Goal: Task Accomplishment & Management: Use online tool/utility

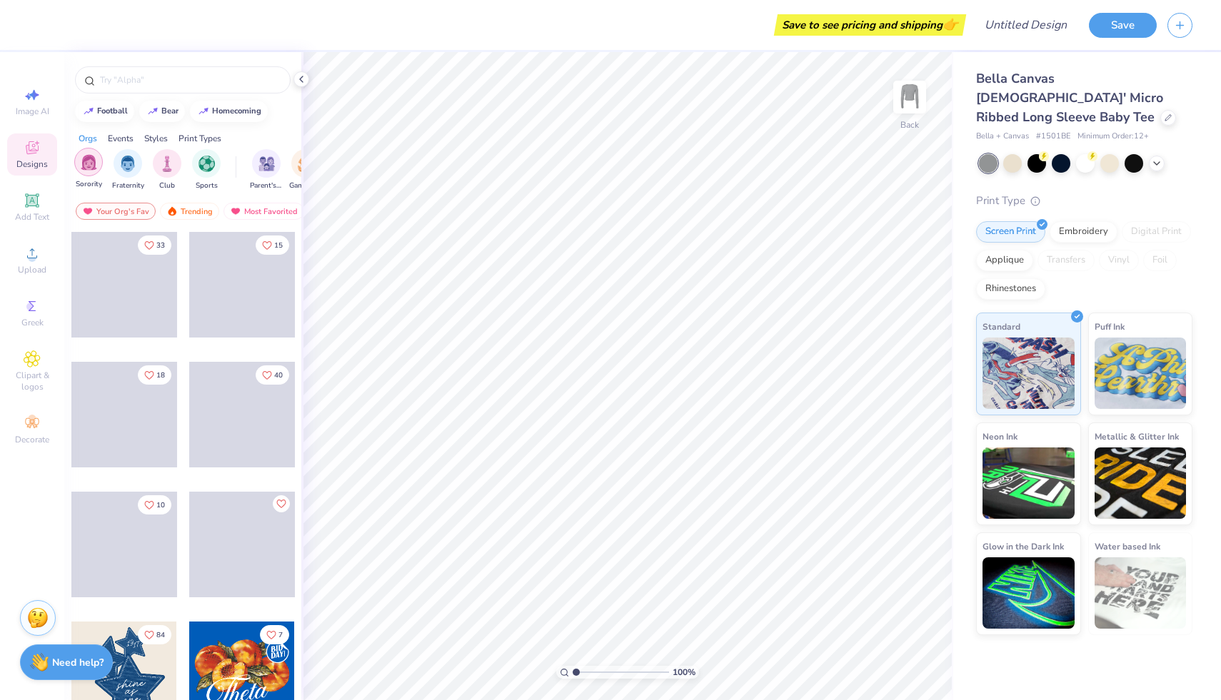
click at [92, 167] on img "filter for Sorority" at bounding box center [89, 162] width 16 height 16
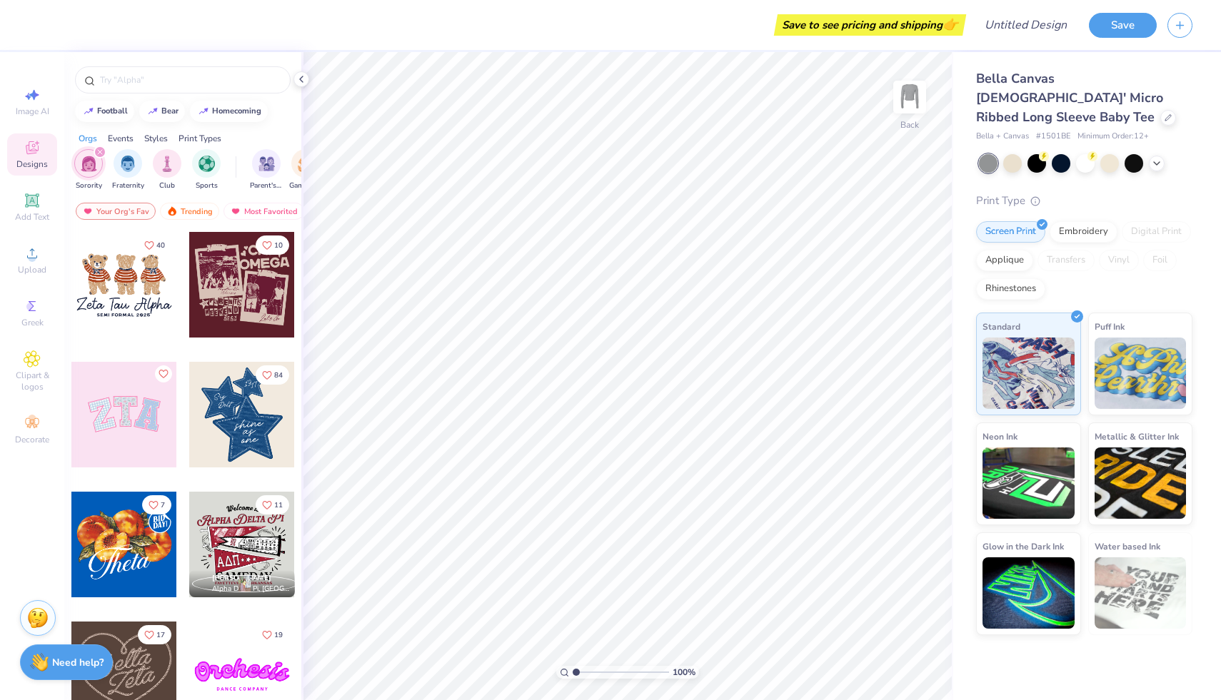
scroll to position [166, 0]
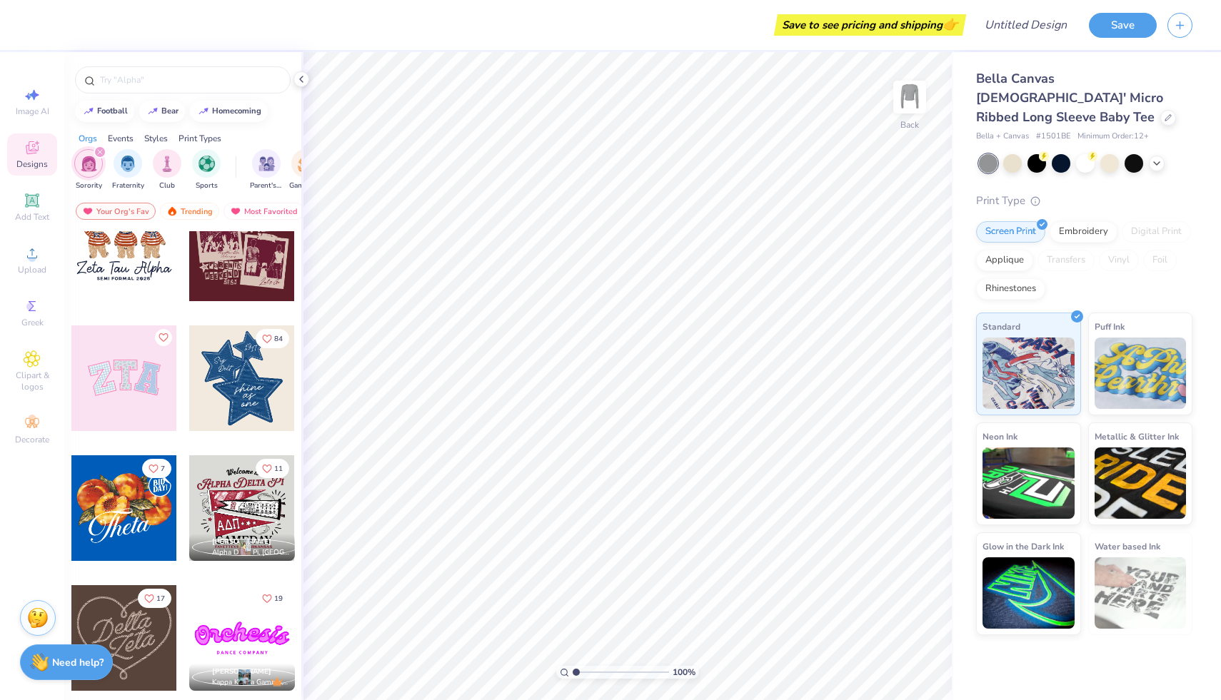
click at [136, 388] on div at bounding box center [124, 379] width 106 height 106
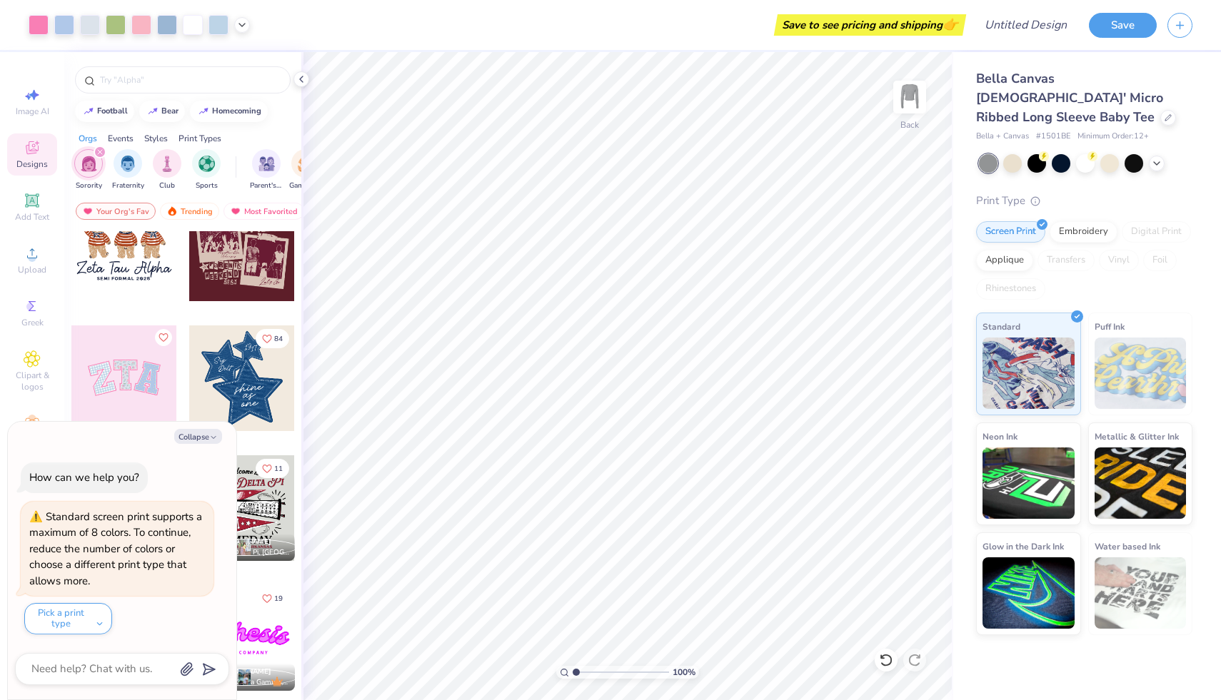
click at [1072, 154] on div at bounding box center [1085, 163] width 213 height 19
click at [1080, 153] on div at bounding box center [1085, 162] width 19 height 19
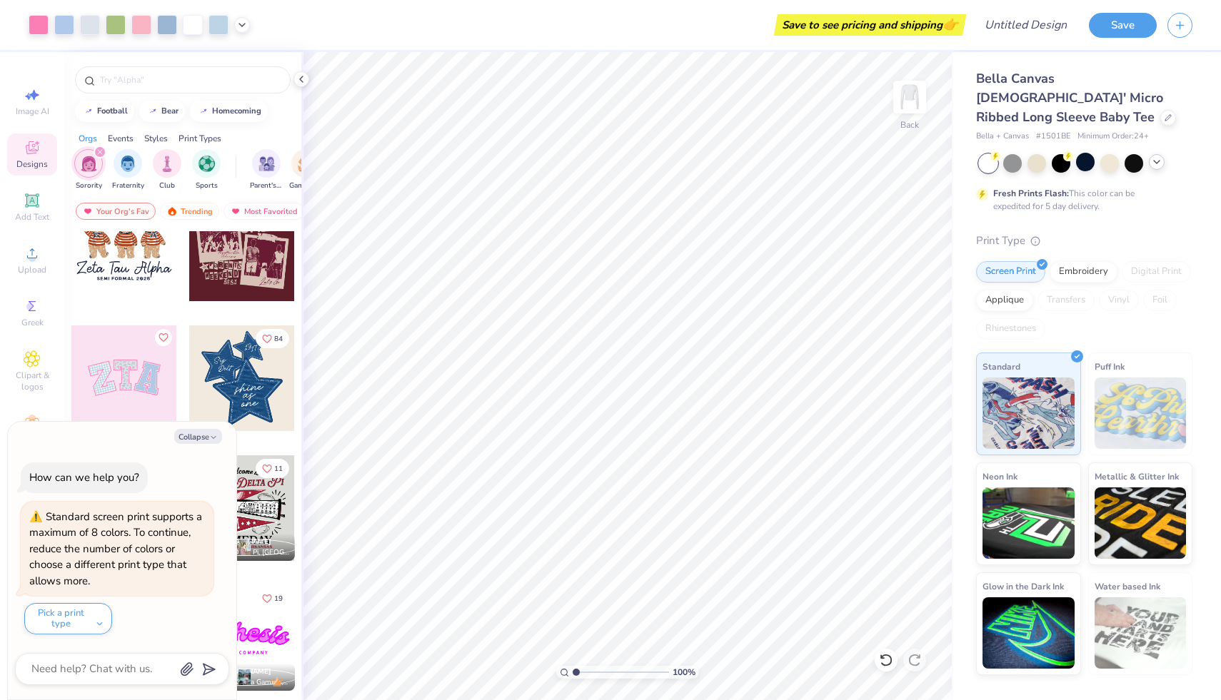
click at [1161, 156] on icon at bounding box center [1156, 161] width 11 height 11
click at [1183, 156] on icon at bounding box center [1180, 161] width 11 height 11
click at [1110, 153] on div at bounding box center [1109, 162] width 19 height 19
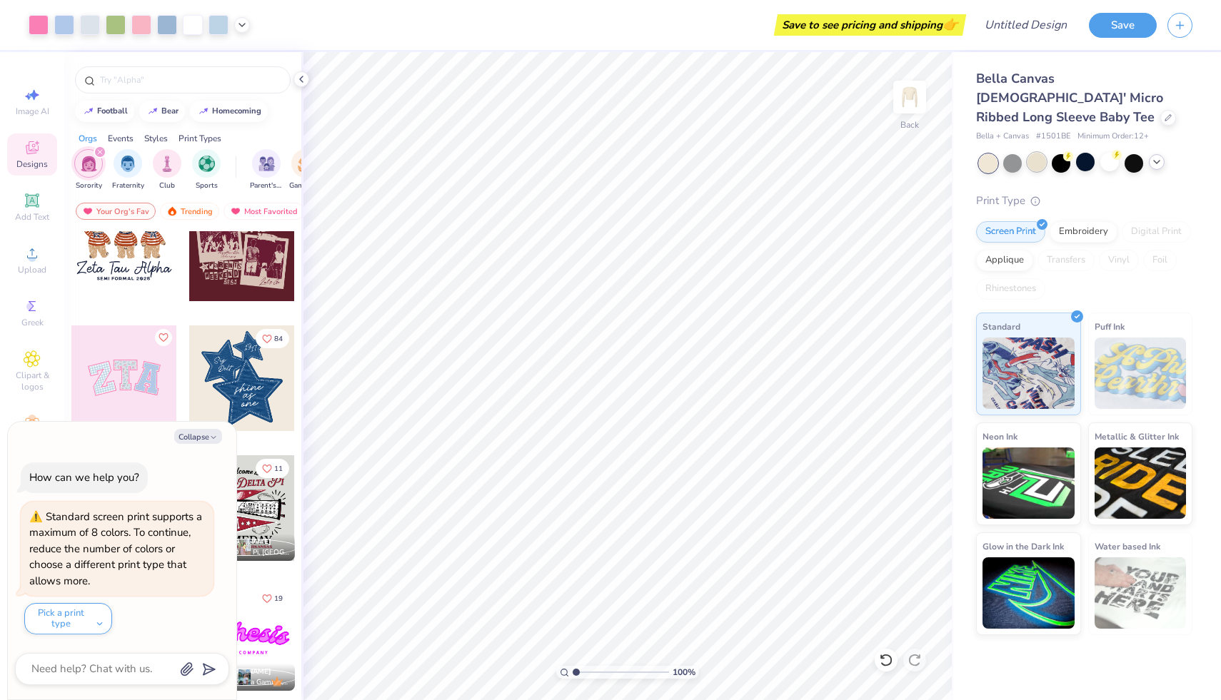
click at [1033, 153] on div at bounding box center [1036, 162] width 19 height 19
click at [1083, 153] on div at bounding box center [1085, 162] width 19 height 19
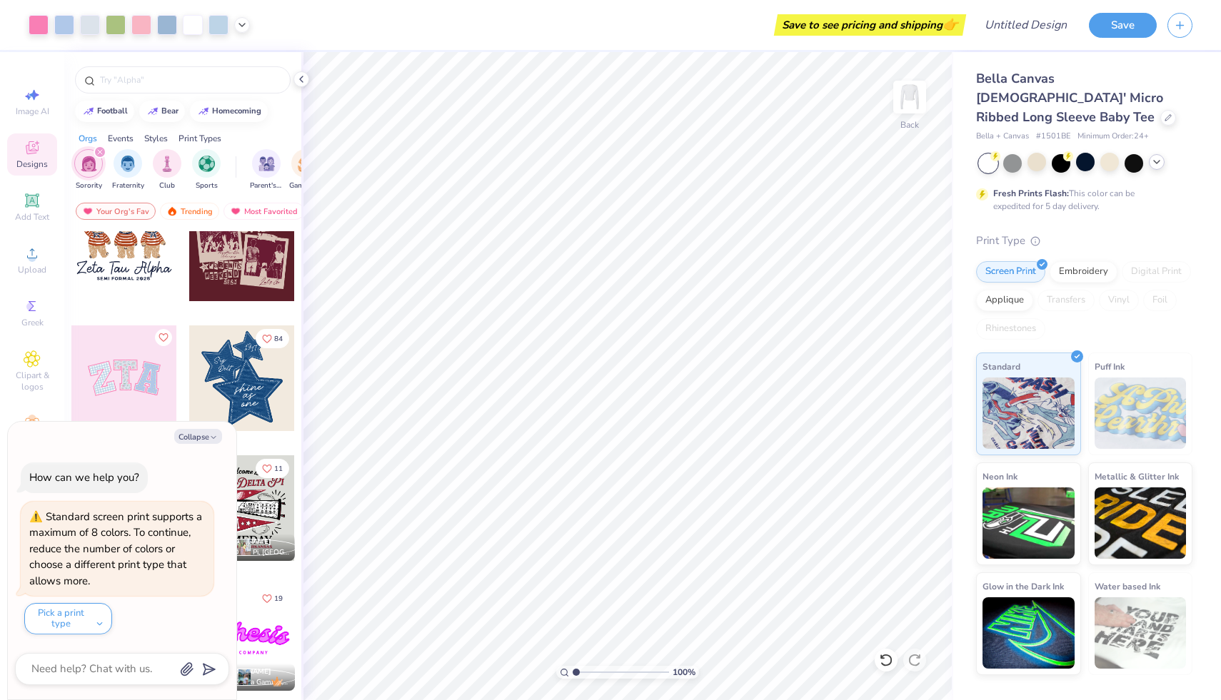
click at [996, 154] on div at bounding box center [988, 163] width 19 height 19
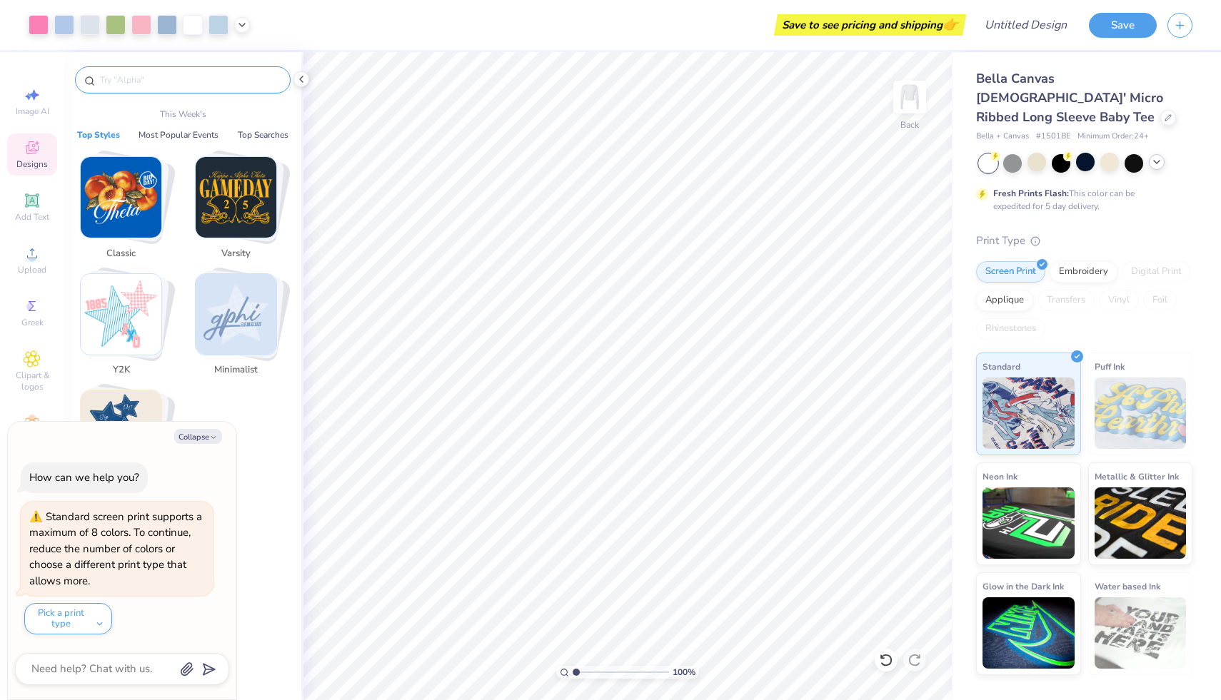
click at [154, 77] on input "text" at bounding box center [190, 80] width 183 height 14
type textarea "x"
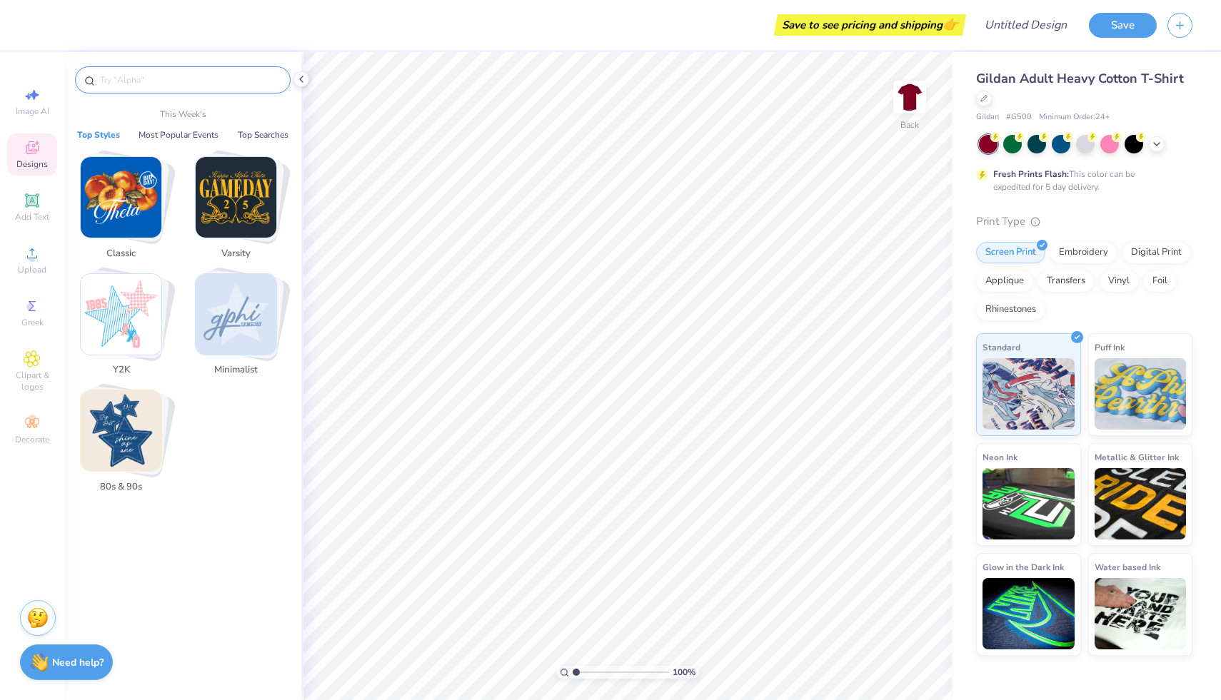
click at [158, 82] on input "text" at bounding box center [190, 80] width 183 height 14
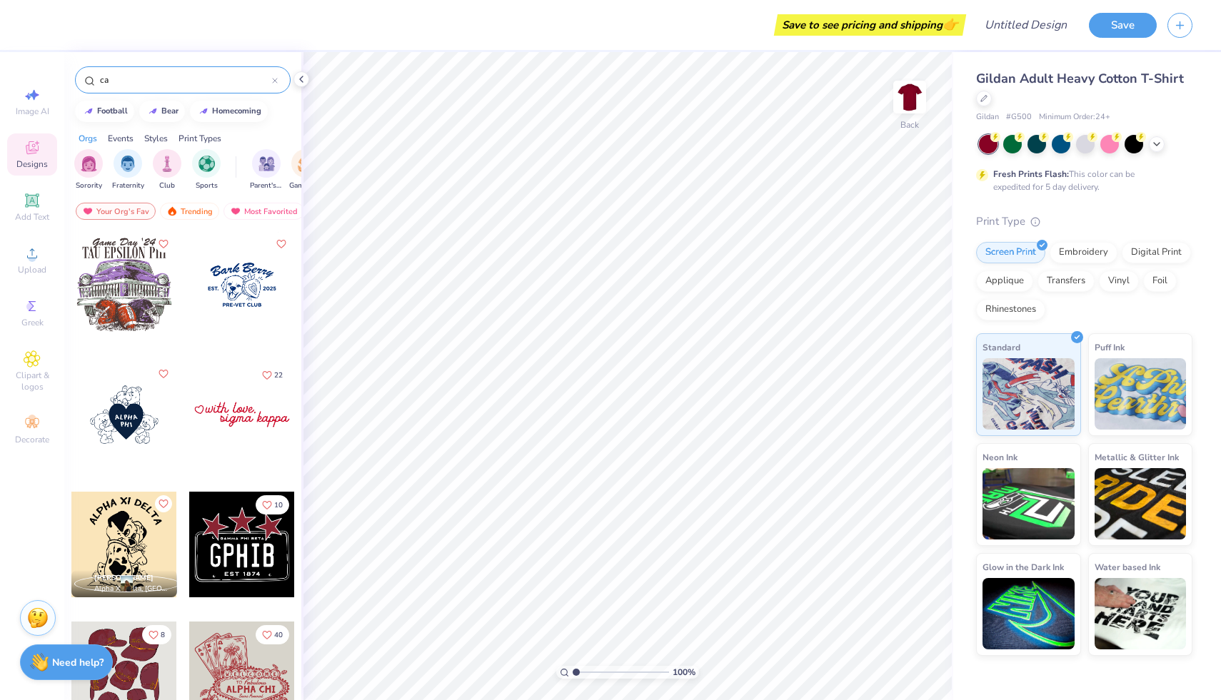
type input "c"
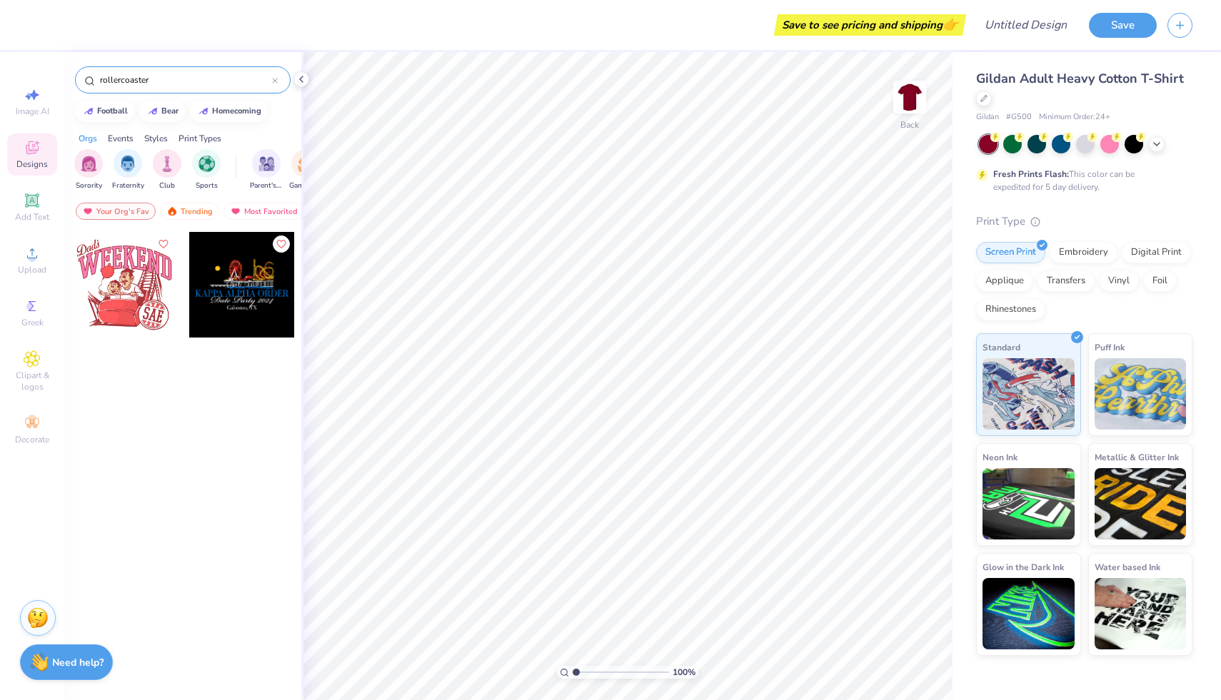
type input "rollercoaster"
click at [231, 292] on div at bounding box center [242, 285] width 106 height 106
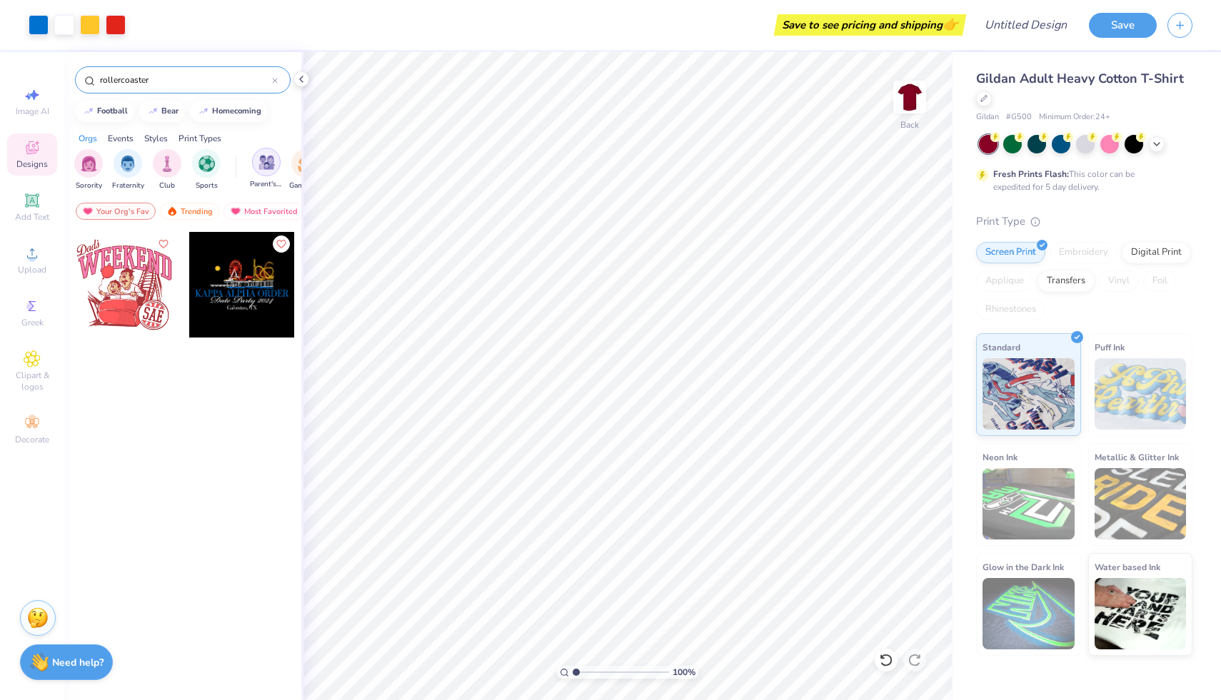
click at [265, 166] on img "filter for Parent's Weekend" at bounding box center [266, 162] width 16 height 16
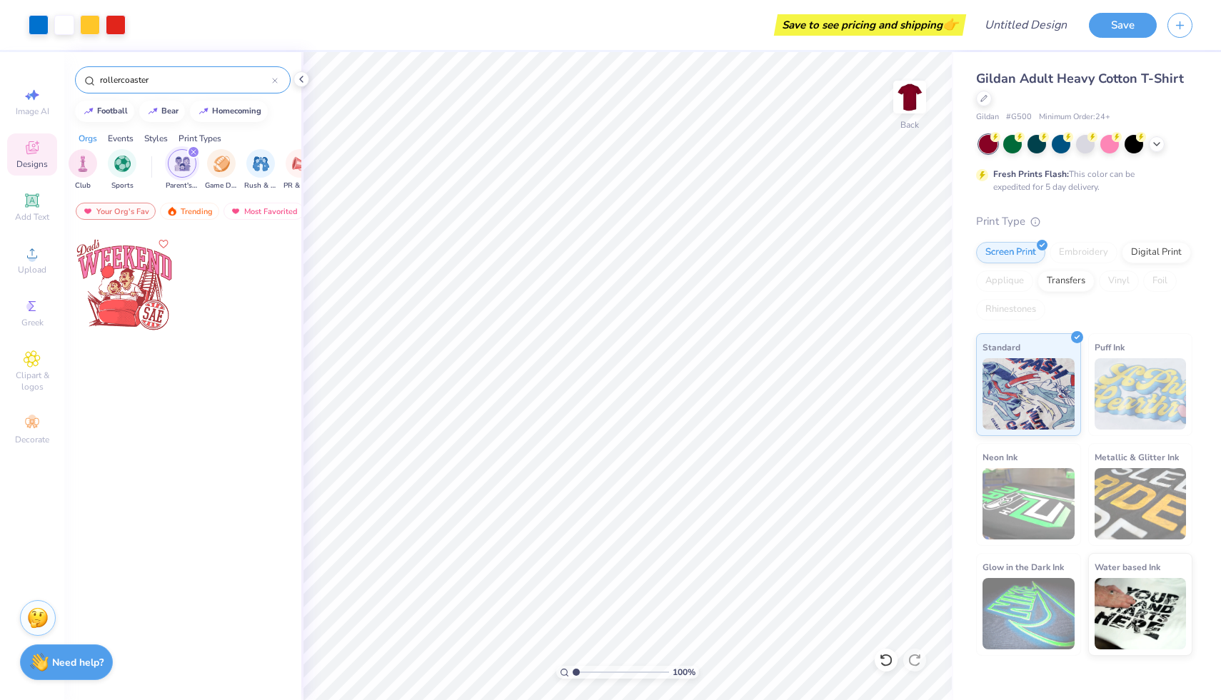
scroll to position [0, 89]
click at [187, 152] on icon "filter for Parent's Weekend" at bounding box center [189, 152] width 6 height 6
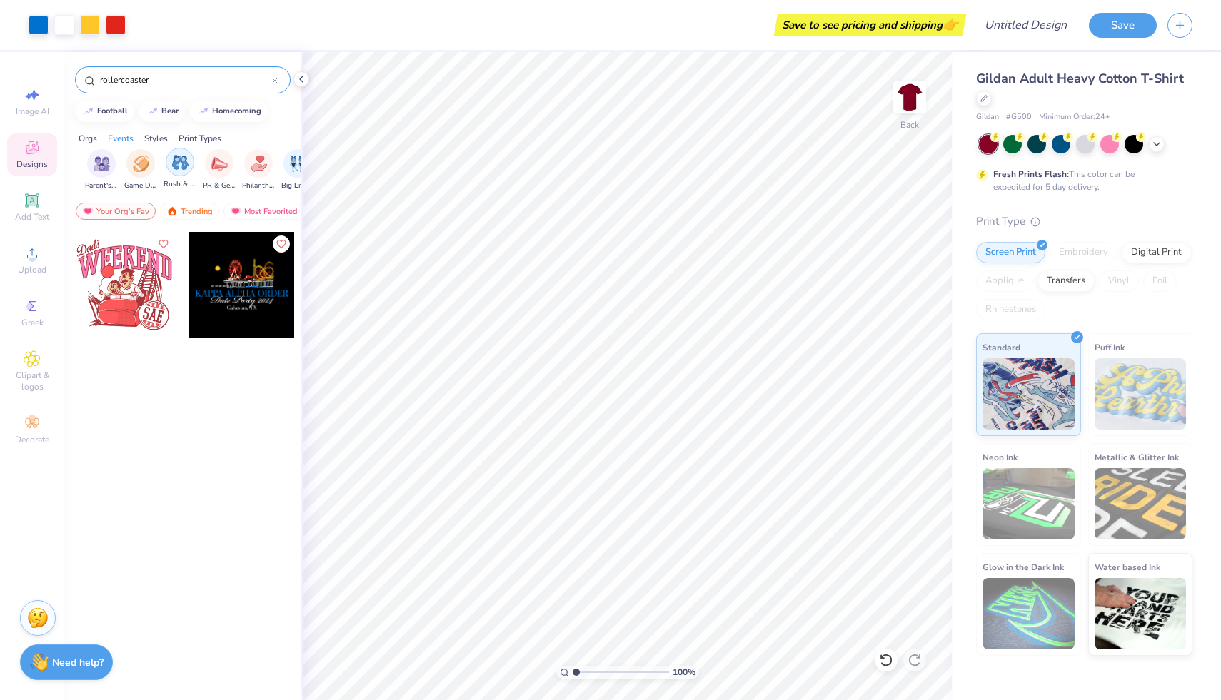
scroll to position [0, 185]
click at [274, 78] on icon at bounding box center [275, 81] width 6 height 6
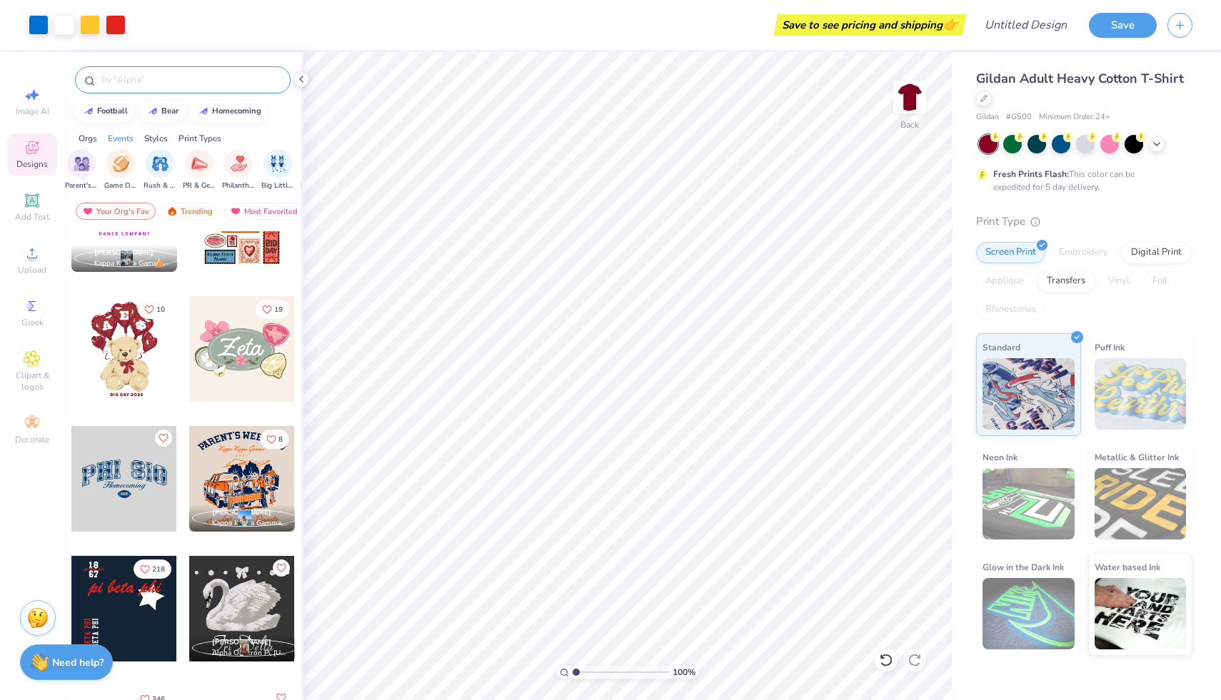
scroll to position [0, 0]
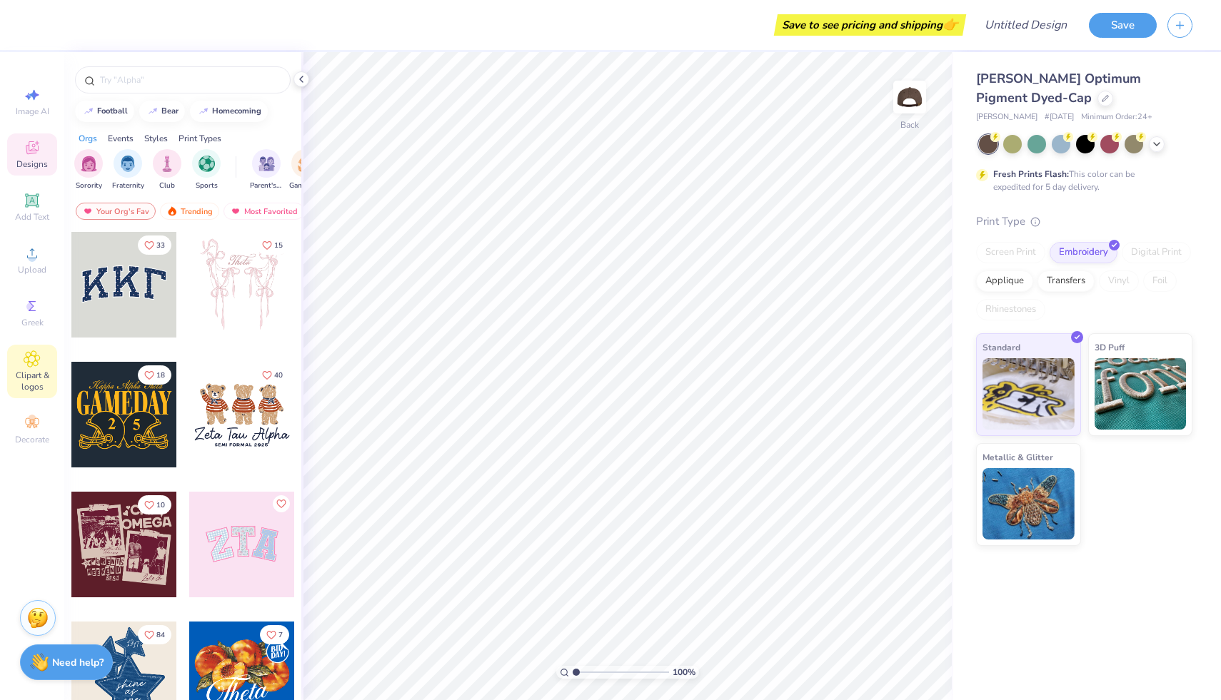
click at [31, 370] on span "Clipart & logos" at bounding box center [32, 381] width 50 height 23
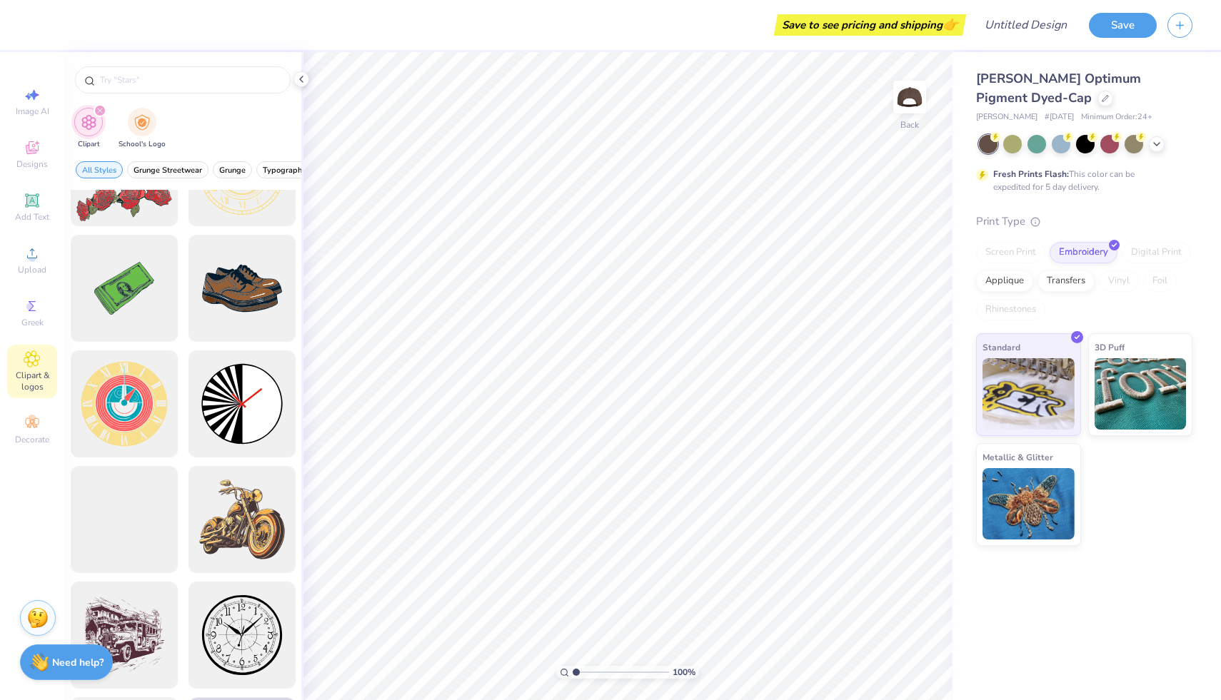
scroll to position [316, 0]
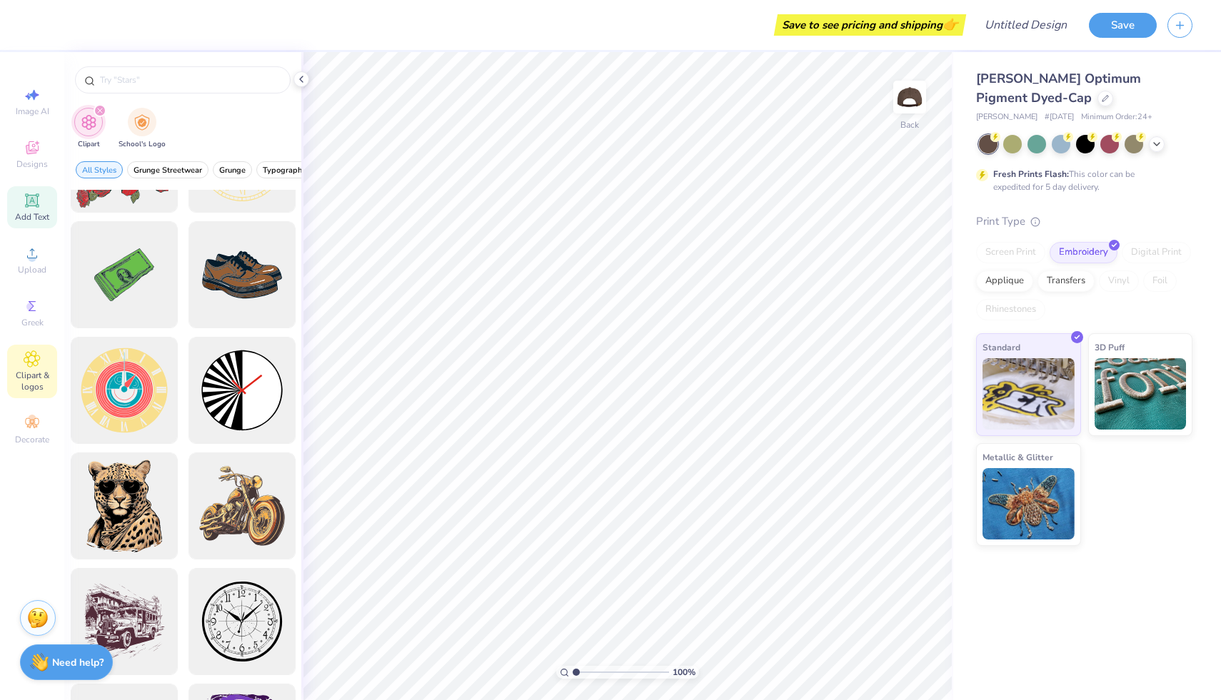
click at [29, 207] on icon at bounding box center [32, 200] width 17 height 17
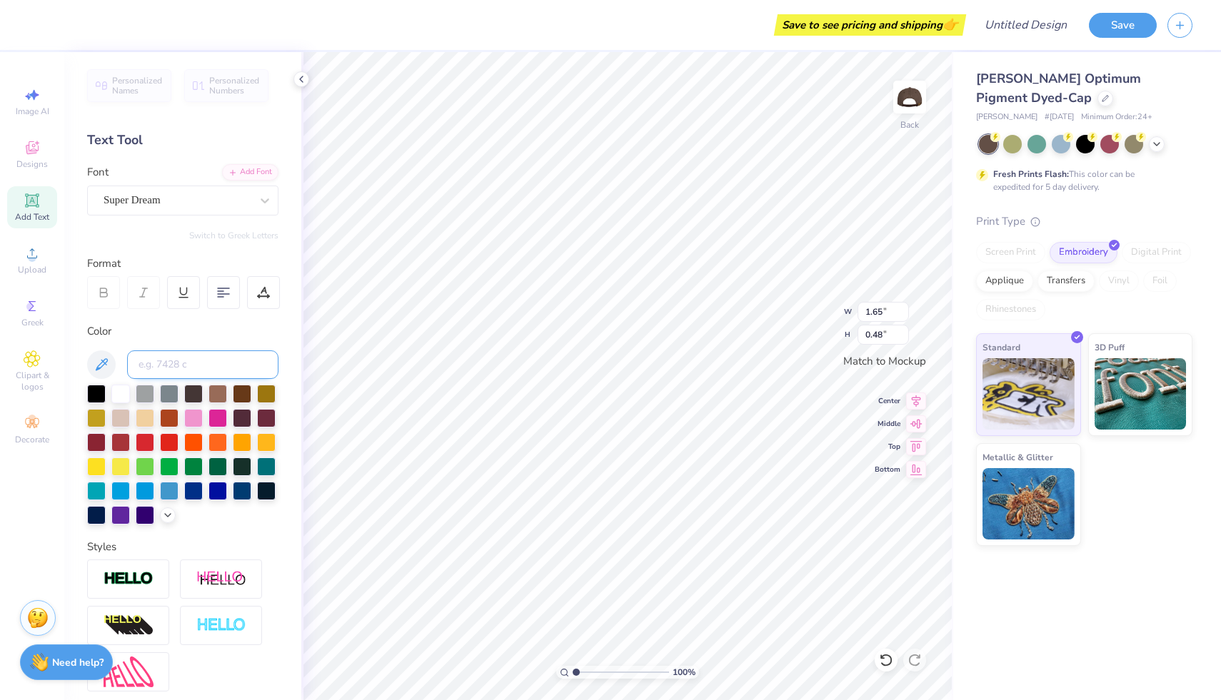
click at [179, 363] on input at bounding box center [202, 365] width 151 height 29
type input "@"
type textarea "T"
type textarea "Wyldlife"
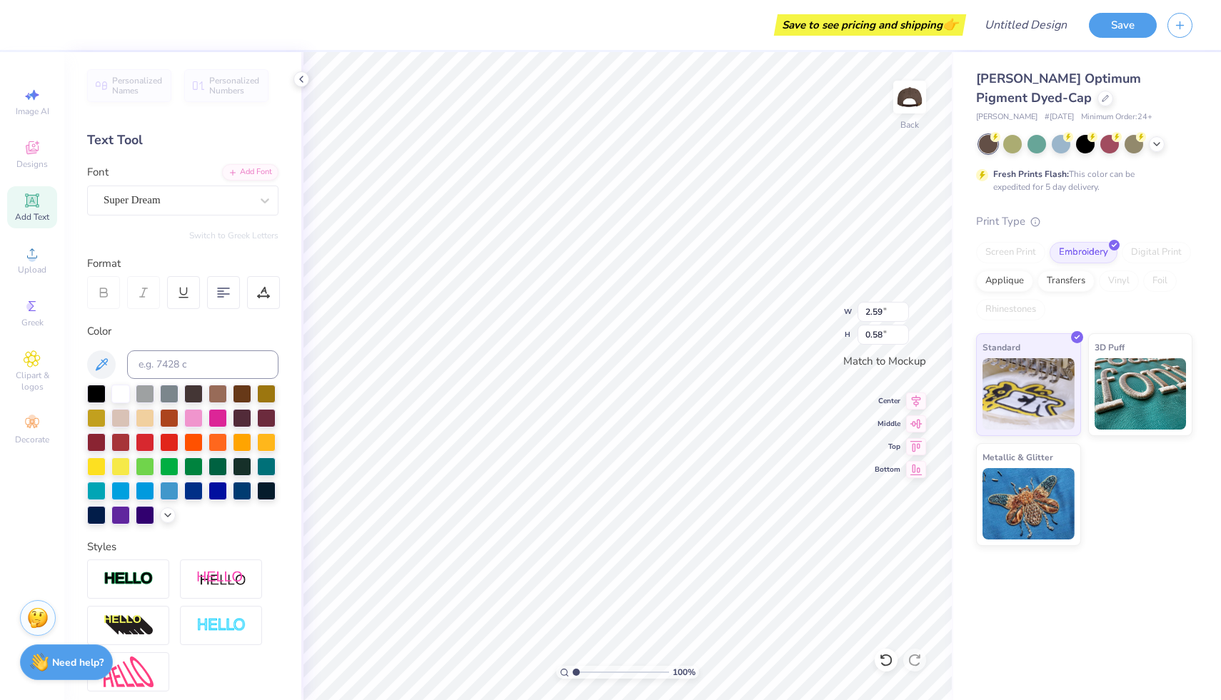
type input "3.65"
type input "0.82"
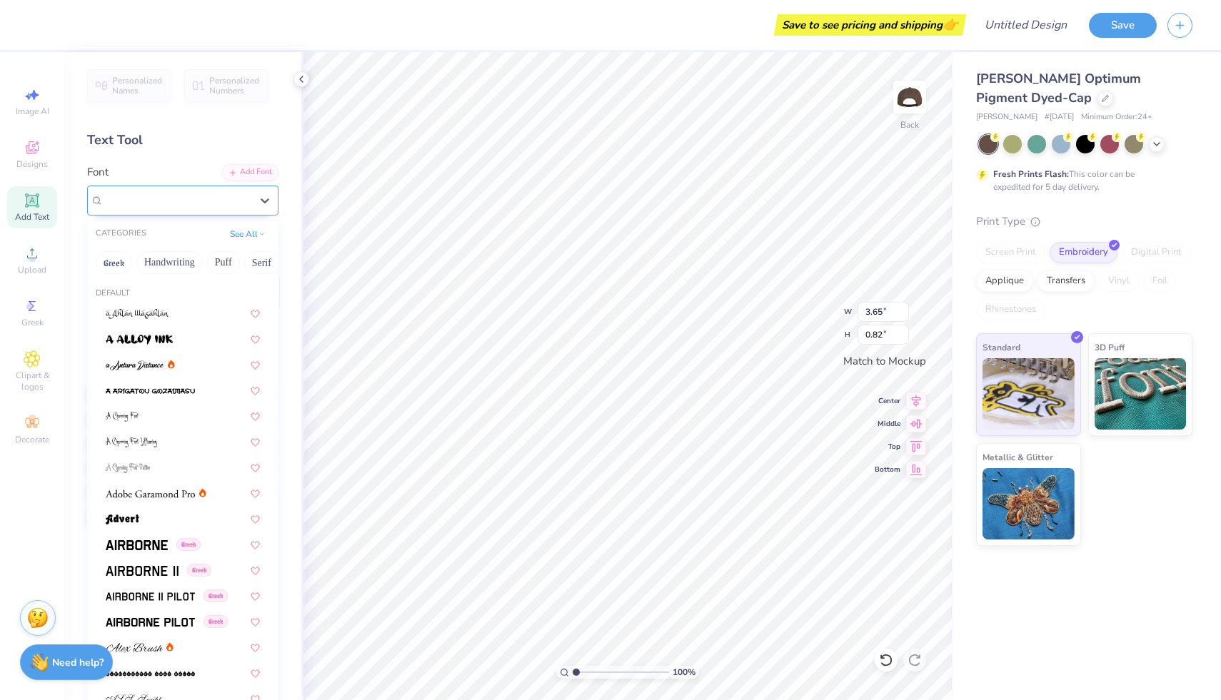
click at [238, 203] on div "Super Dream" at bounding box center [177, 200] width 150 height 22
click at [173, 364] on icon at bounding box center [171, 364] width 7 height 9
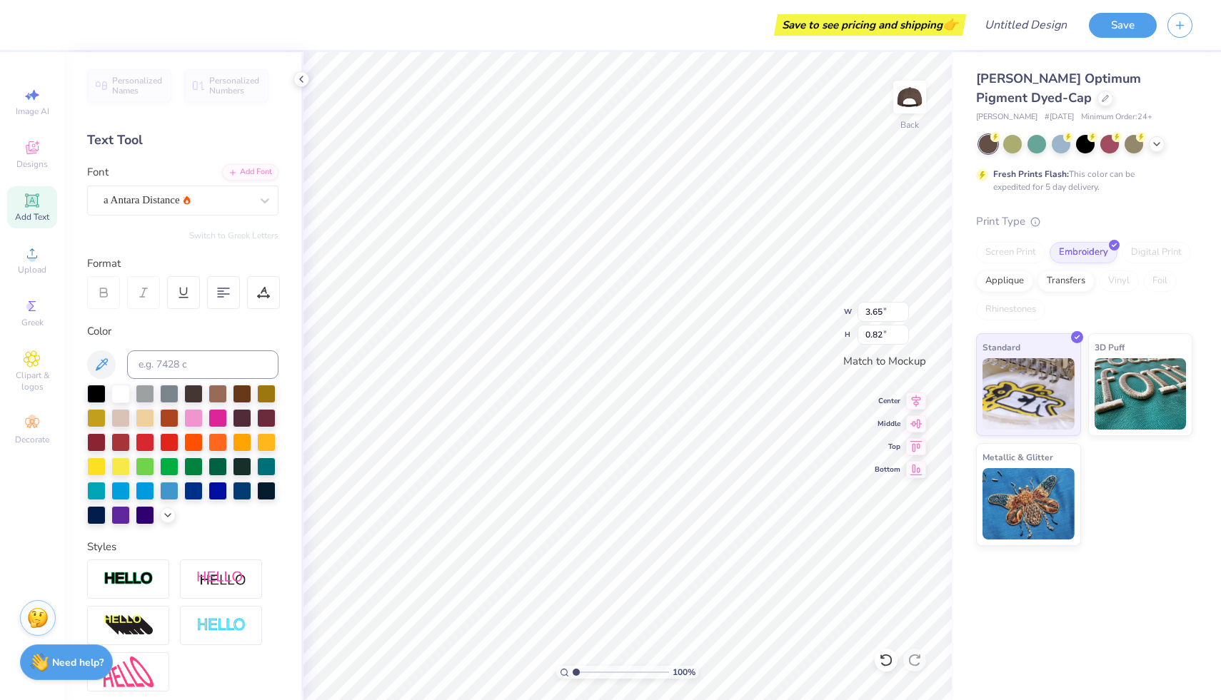
type input "2.99"
type input "0.98"
click at [219, 201] on div "a Antara Distance" at bounding box center [177, 200] width 150 height 22
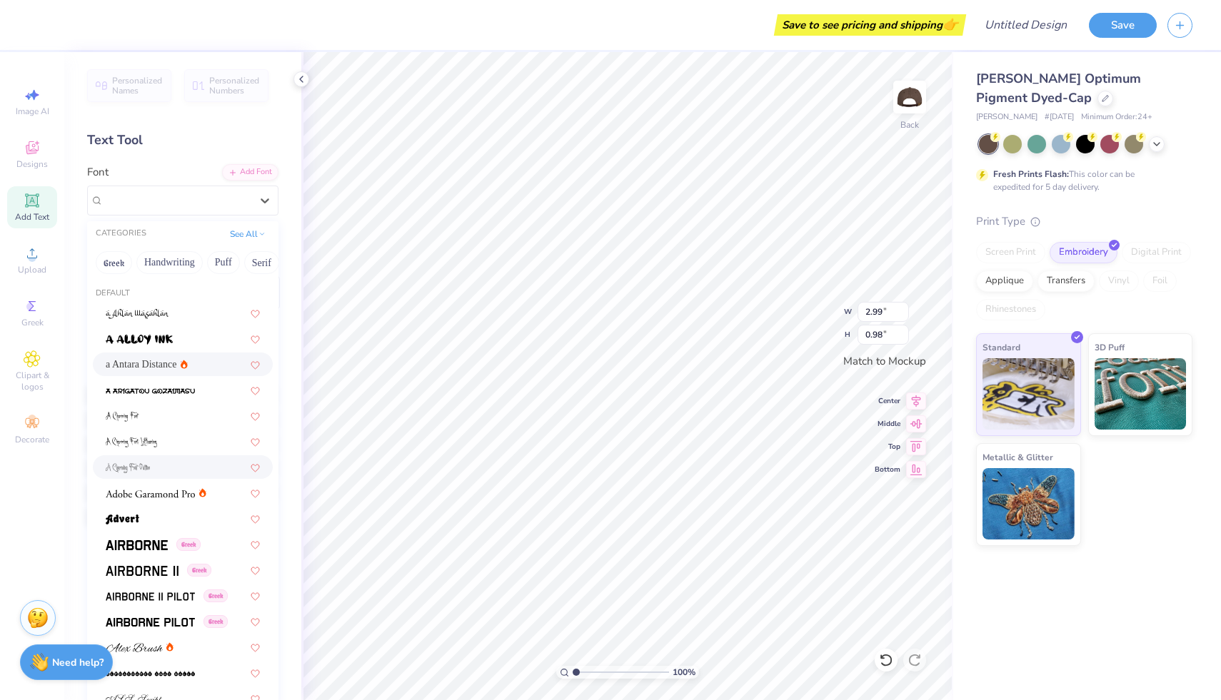
click at [149, 475] on span at bounding box center [128, 467] width 44 height 15
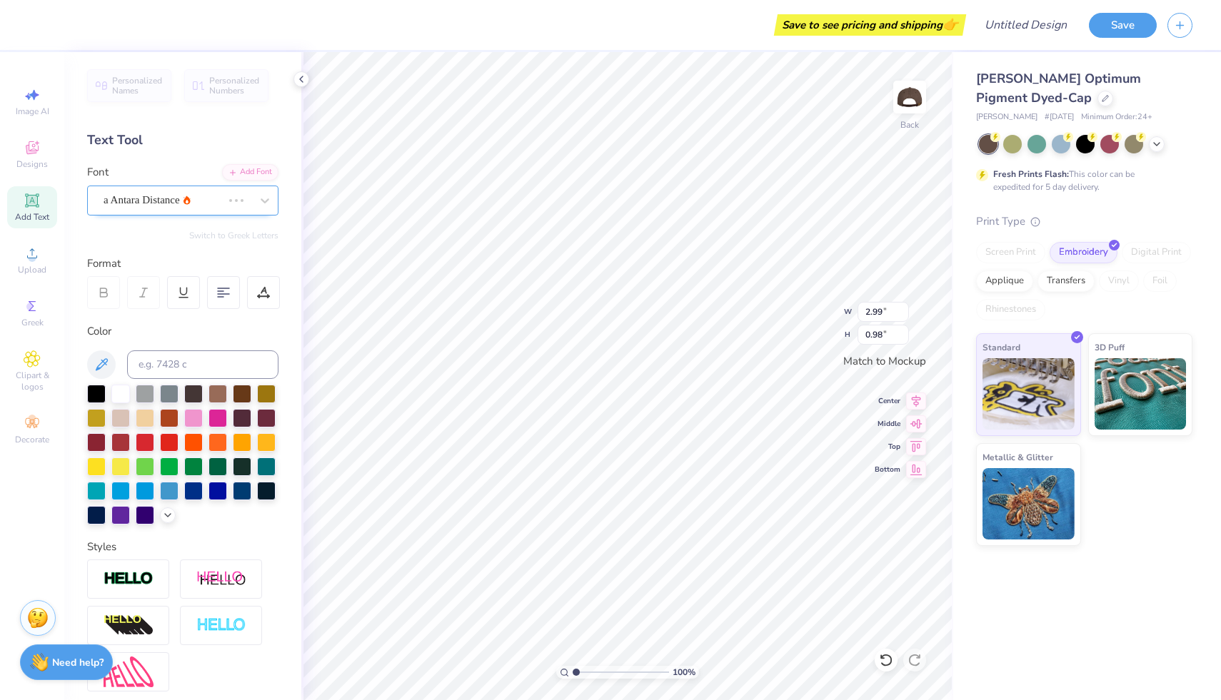
type input "1.55"
type input "0.97"
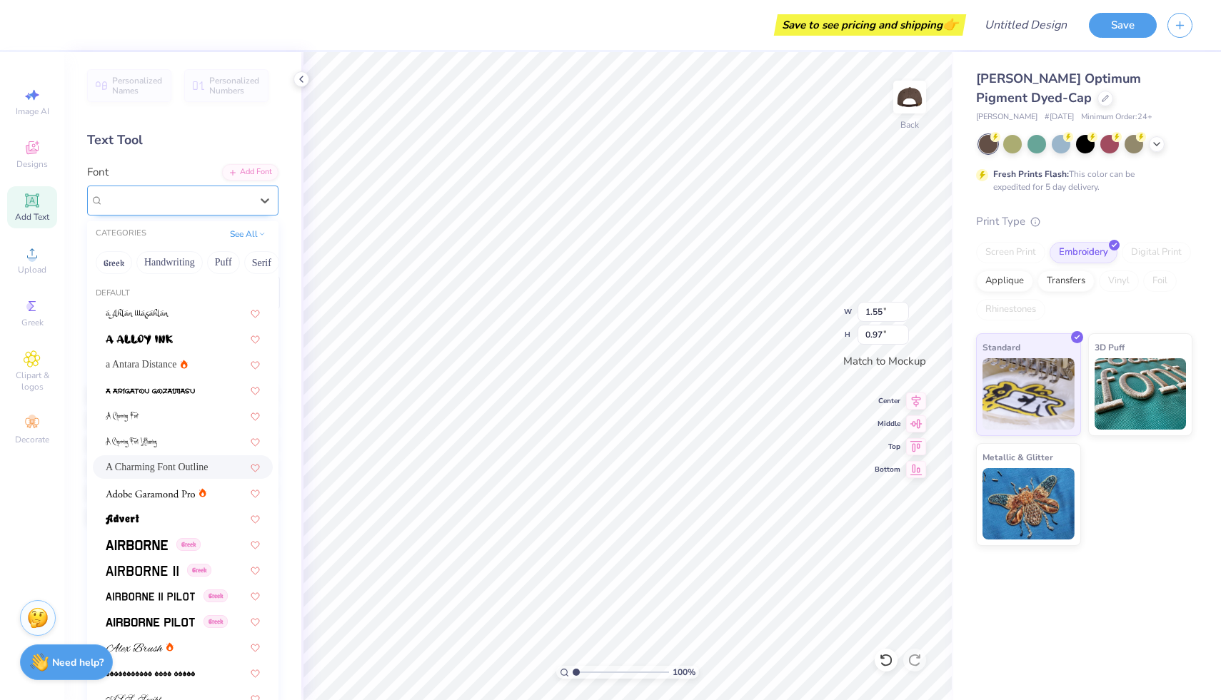
click at [178, 208] on div "A Charming Font Outline" at bounding box center [177, 200] width 150 height 22
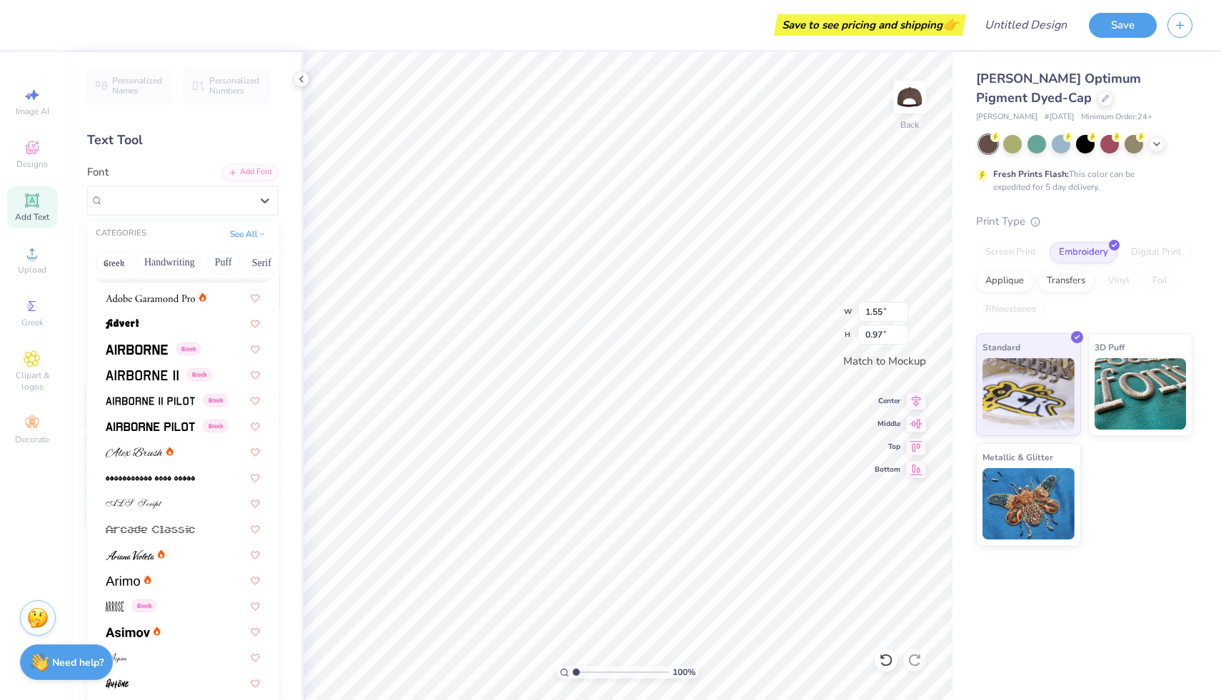
scroll to position [202, 0]
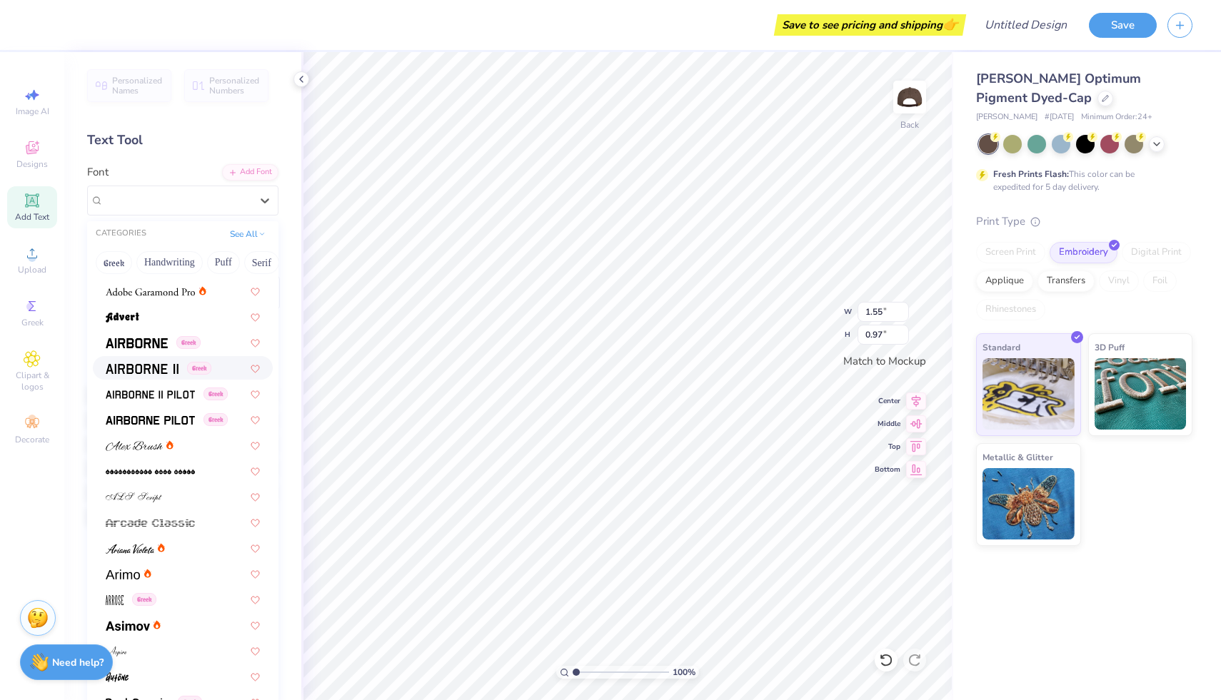
click at [144, 368] on img at bounding box center [142, 369] width 73 height 10
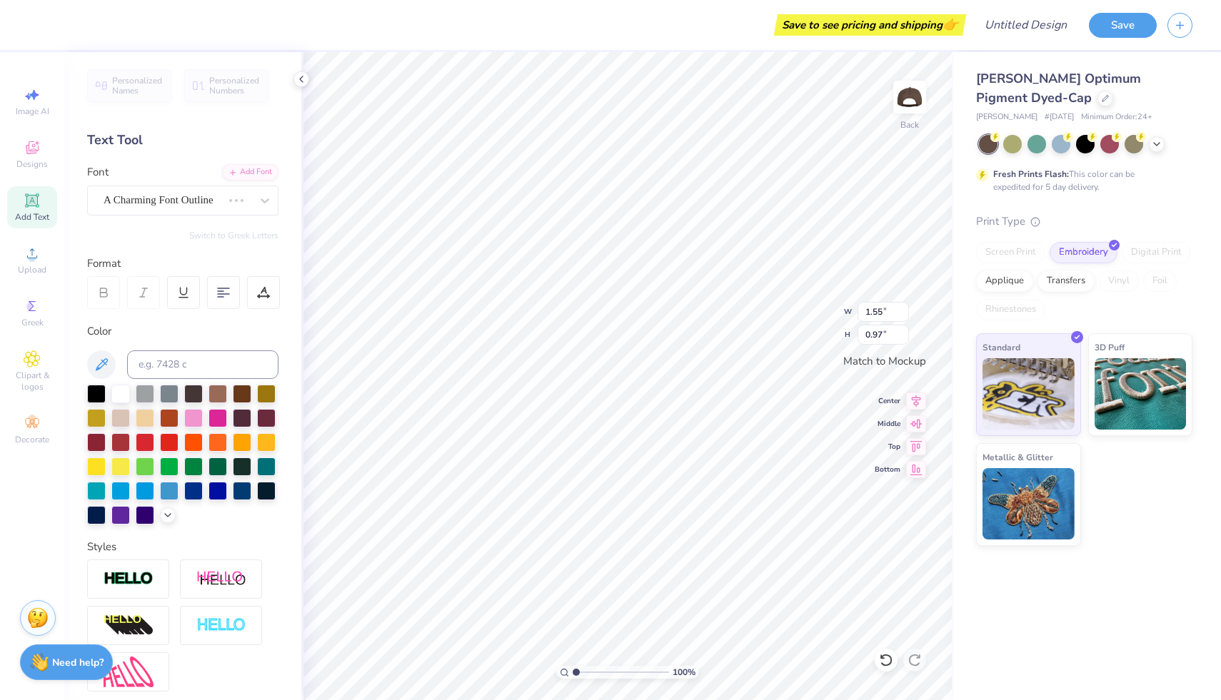
type input "4.48"
type input "0.71"
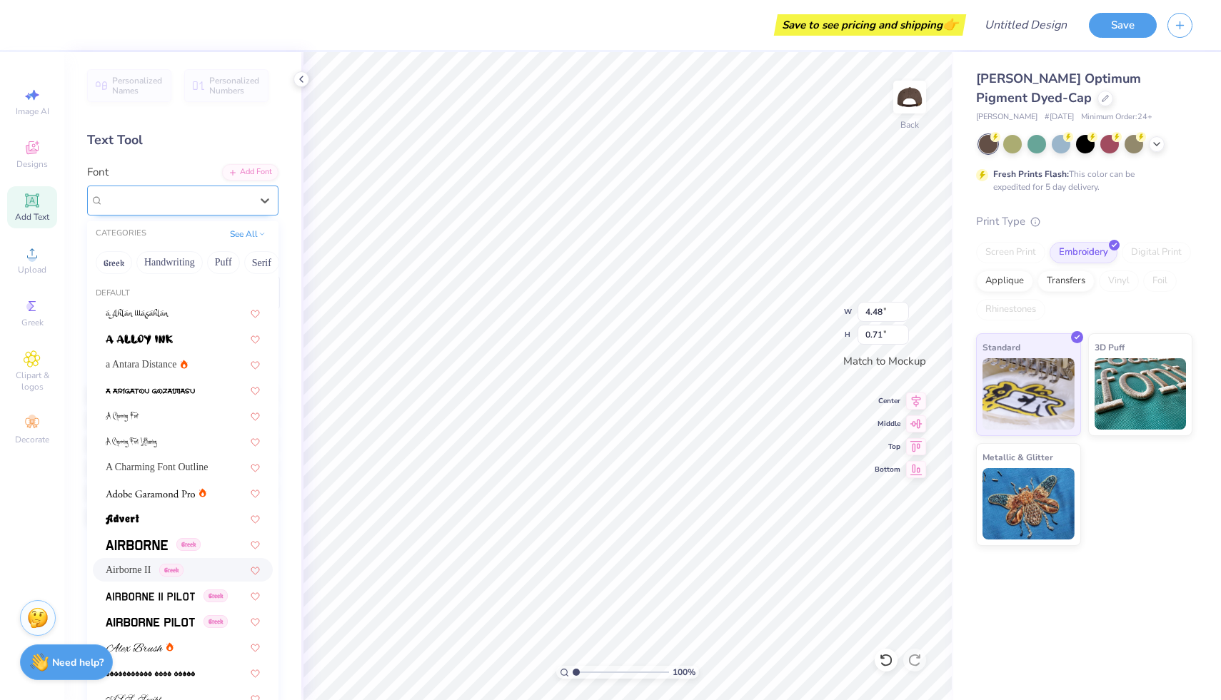
click at [248, 206] on div "Airborne II Greek" at bounding box center [177, 200] width 150 height 22
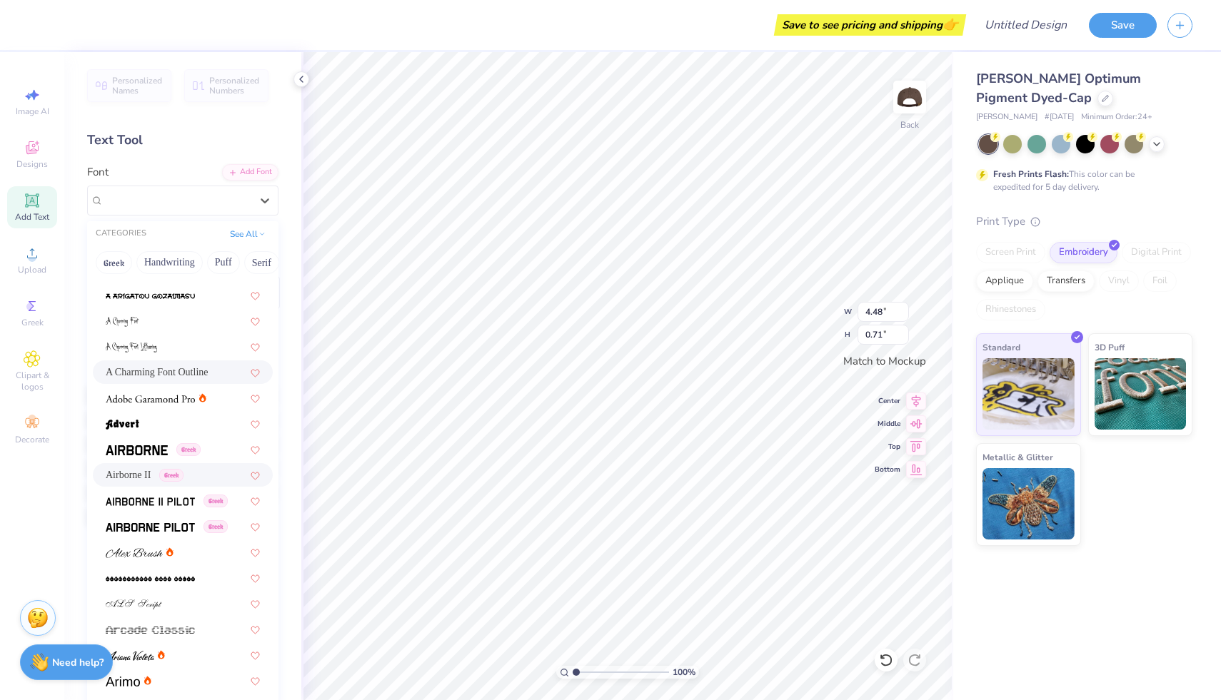
scroll to position [131, 0]
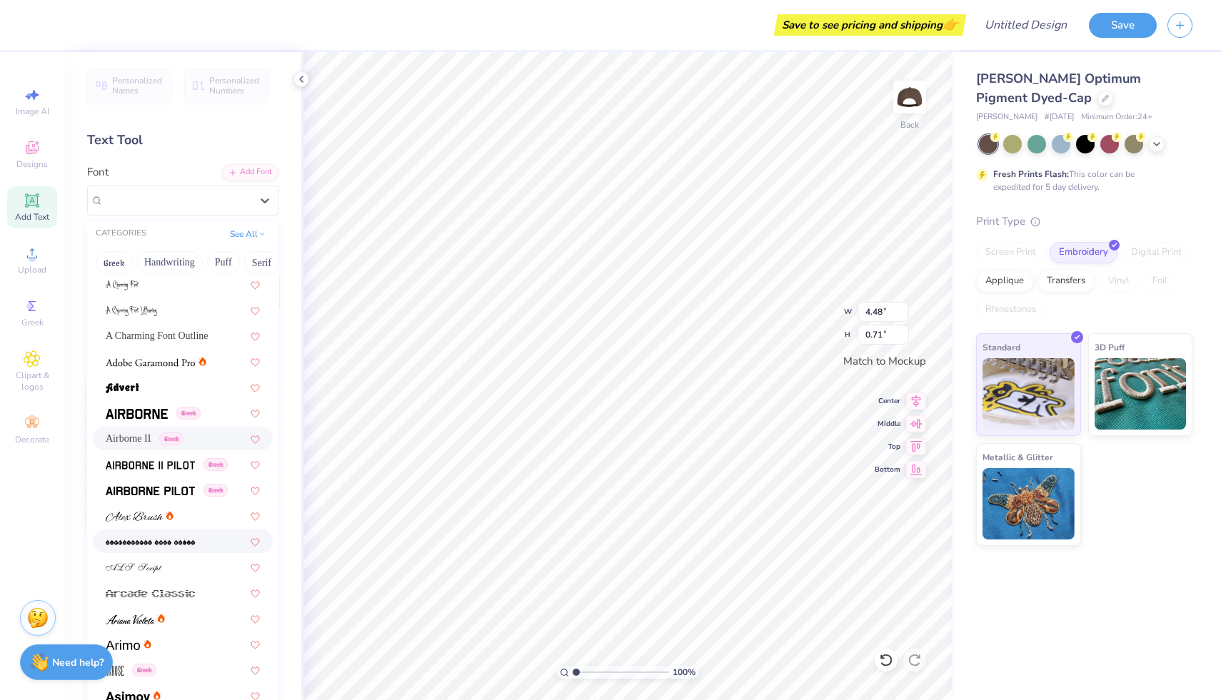
click at [151, 543] on img at bounding box center [150, 543] width 89 height 10
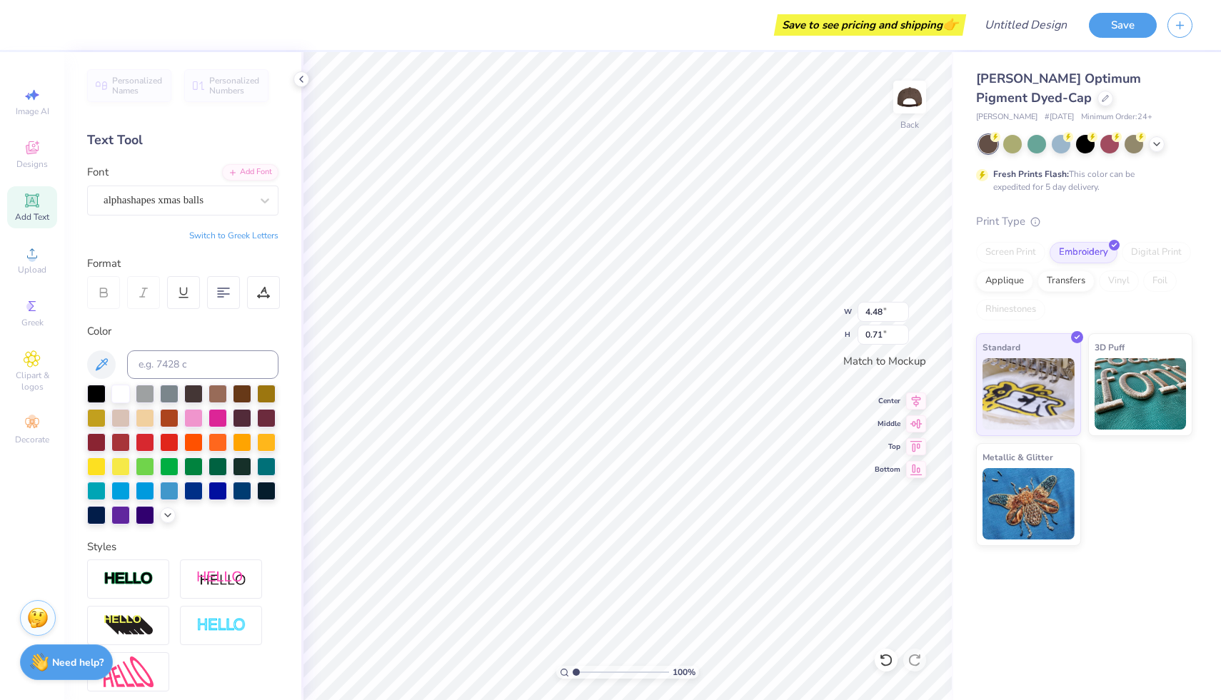
type input "4.97"
type input "0.74"
click at [246, 199] on div "alphashapes xmas balls" at bounding box center [177, 200] width 150 height 22
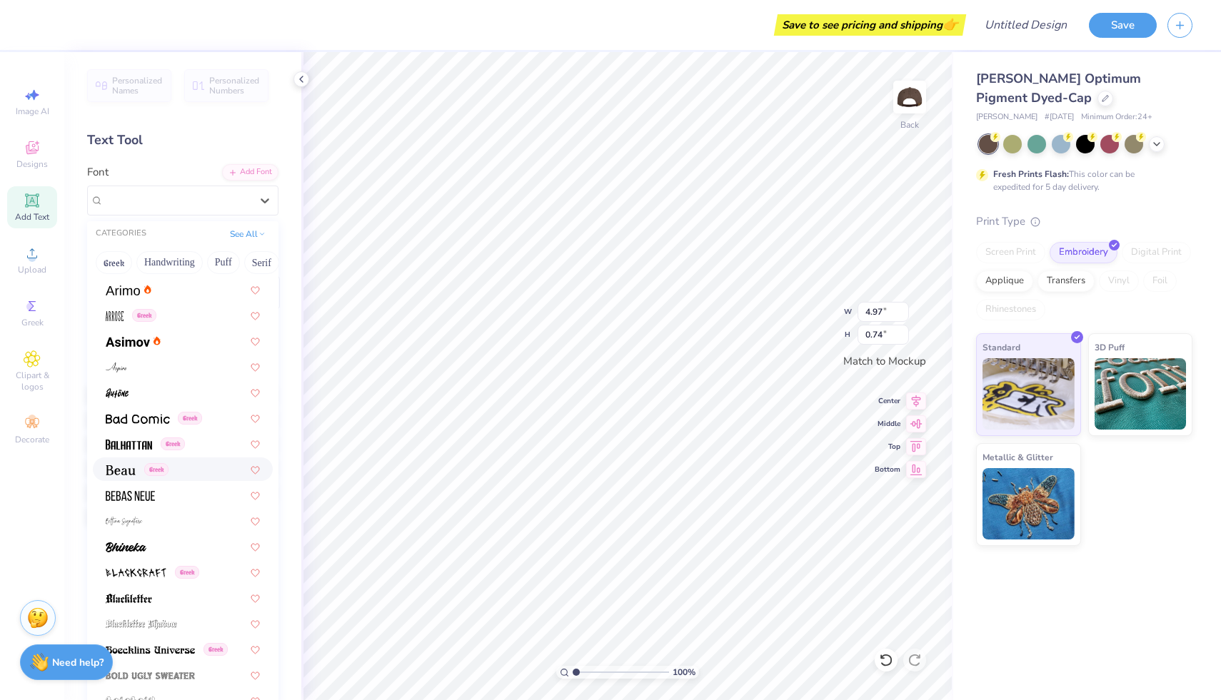
scroll to position [493, 0]
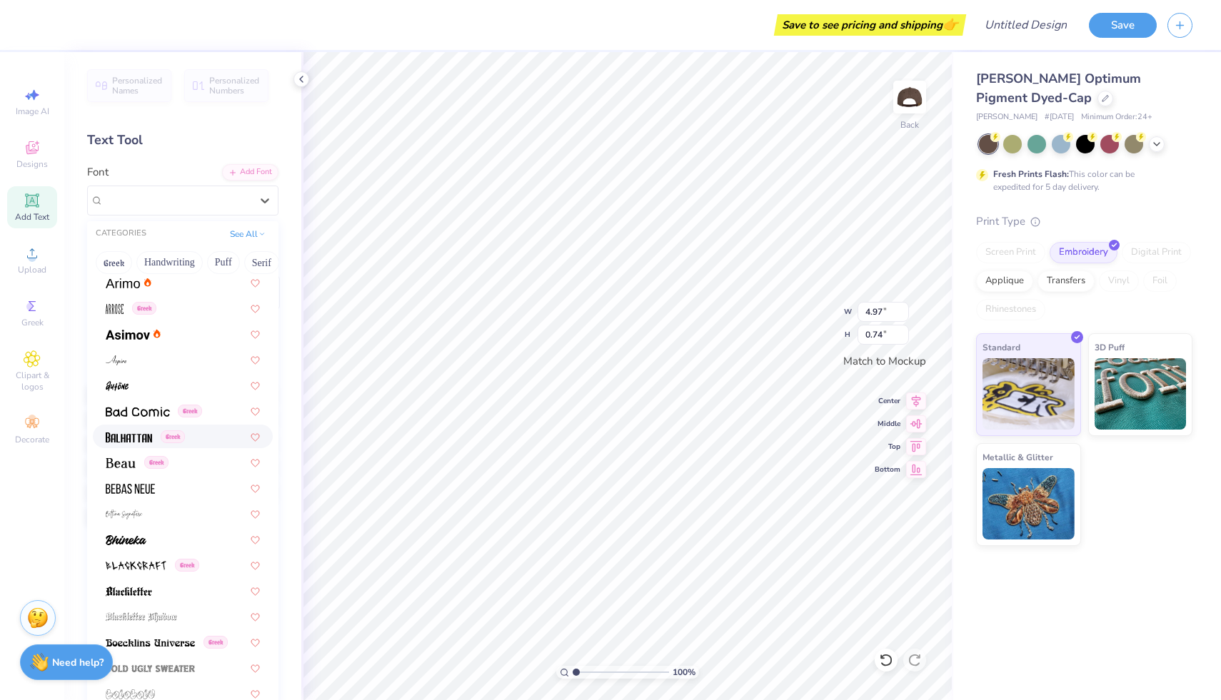
click at [135, 448] on div "Greek" at bounding box center [183, 437] width 180 height 24
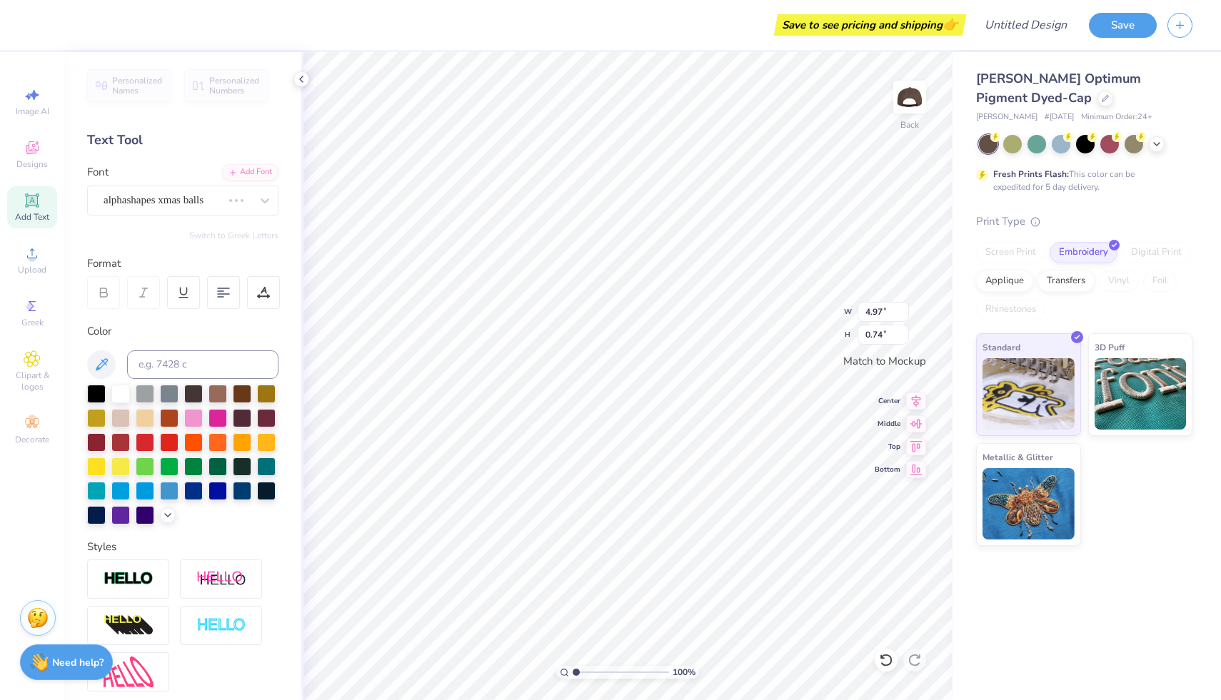
type input "2.37"
type input "0.51"
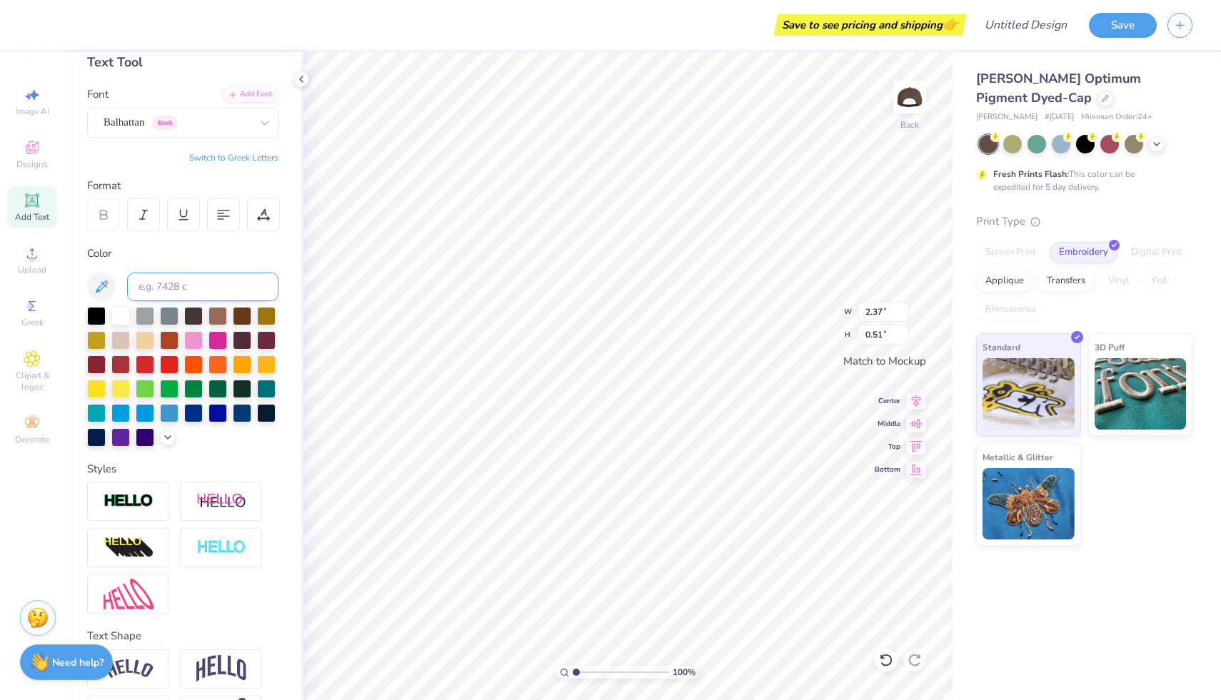
scroll to position [129, 0]
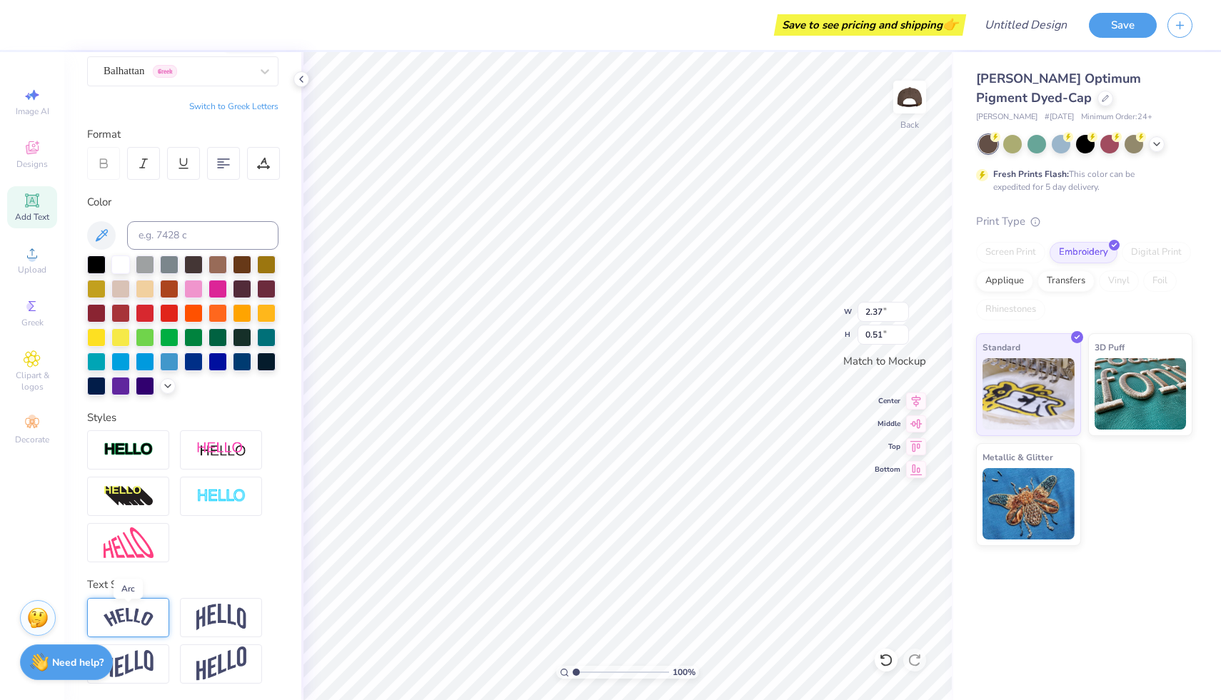
click at [132, 620] on img at bounding box center [129, 617] width 50 height 19
type input "3.09"
type input "0.86"
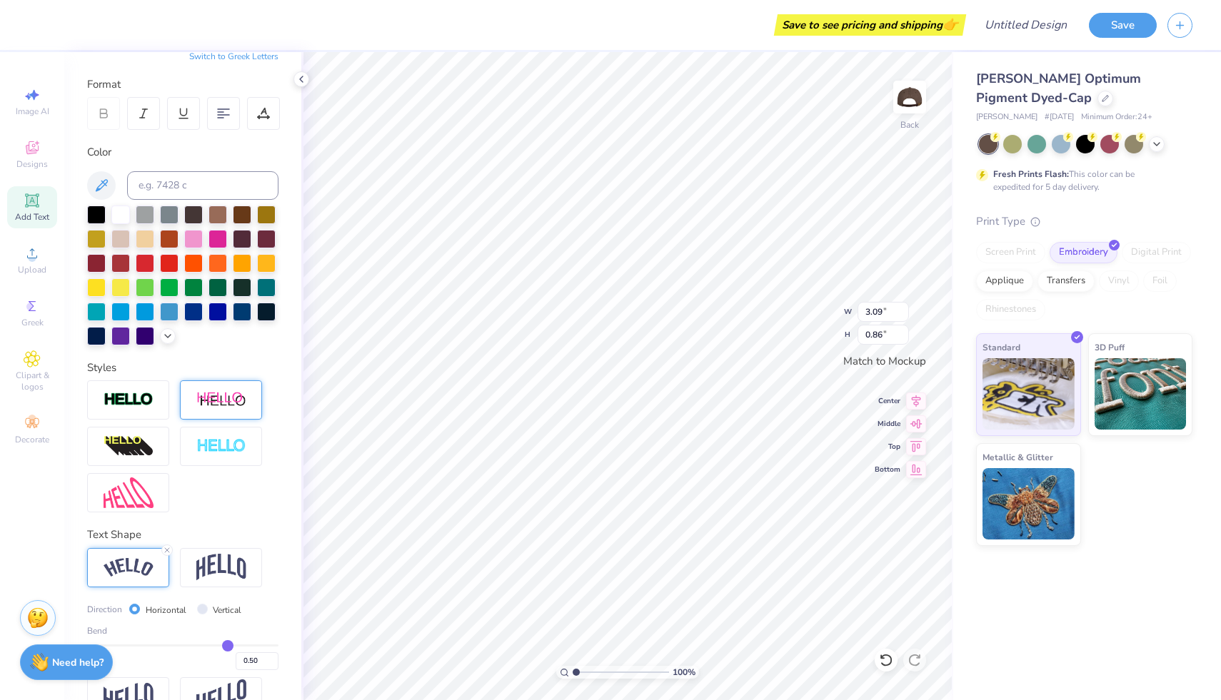
scroll to position [213, 0]
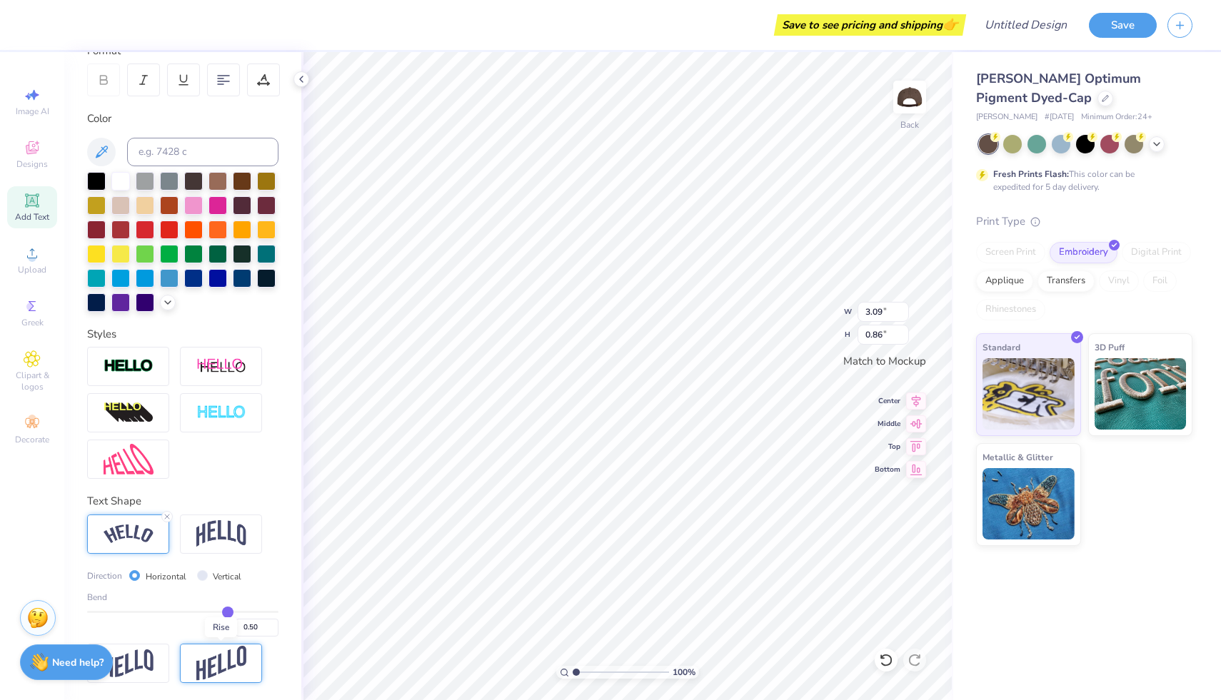
click at [218, 657] on img at bounding box center [221, 663] width 50 height 35
type input "2.37"
type input "1.02"
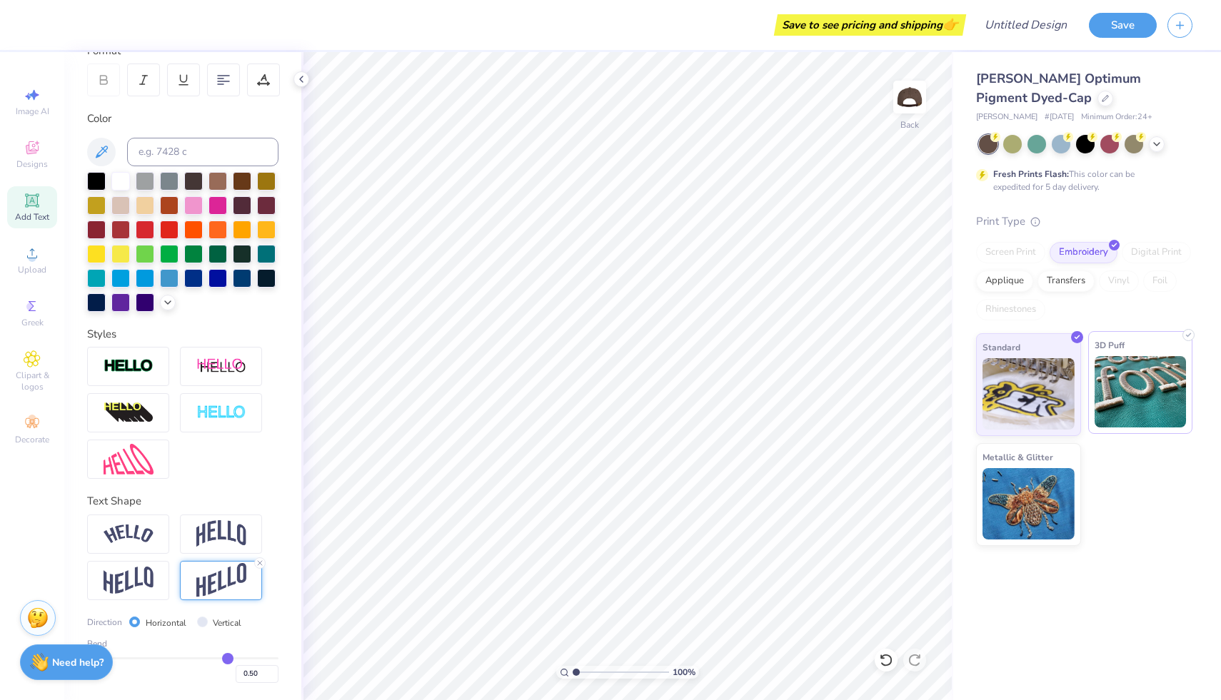
click at [1124, 410] on img at bounding box center [1141, 391] width 92 height 71
click at [1072, 381] on img at bounding box center [1029, 391] width 92 height 71
click at [1035, 506] on img at bounding box center [1029, 501] width 92 height 71
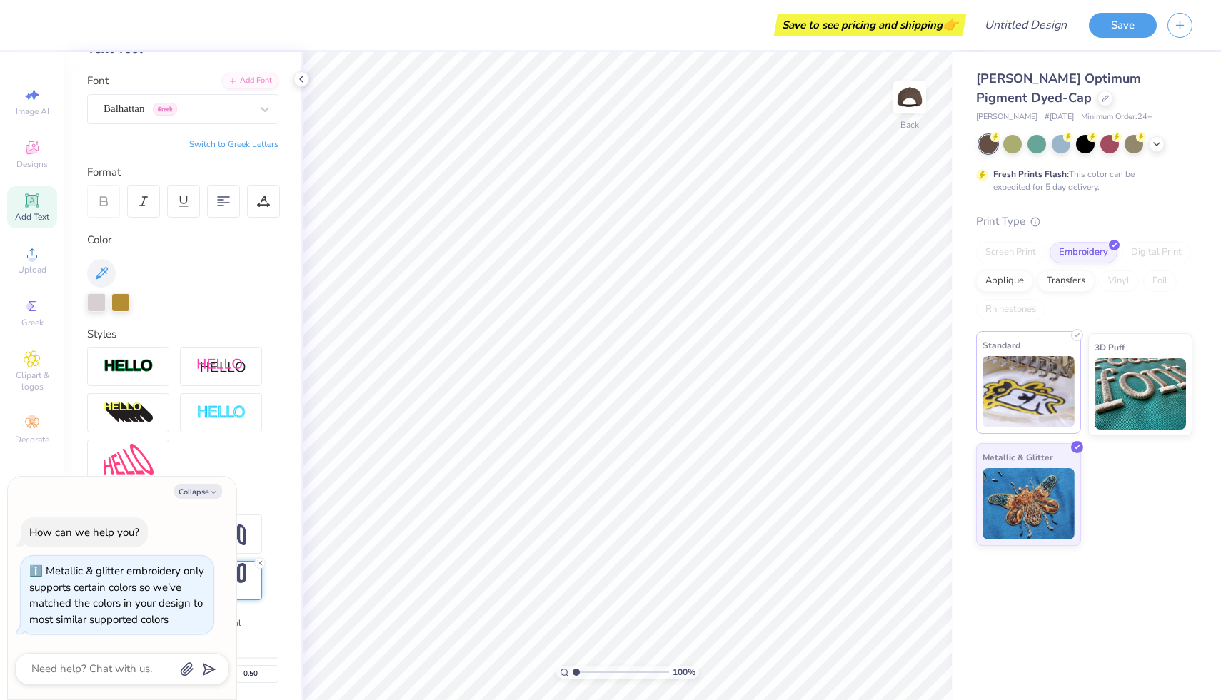
click at [1009, 398] on img at bounding box center [1029, 391] width 92 height 71
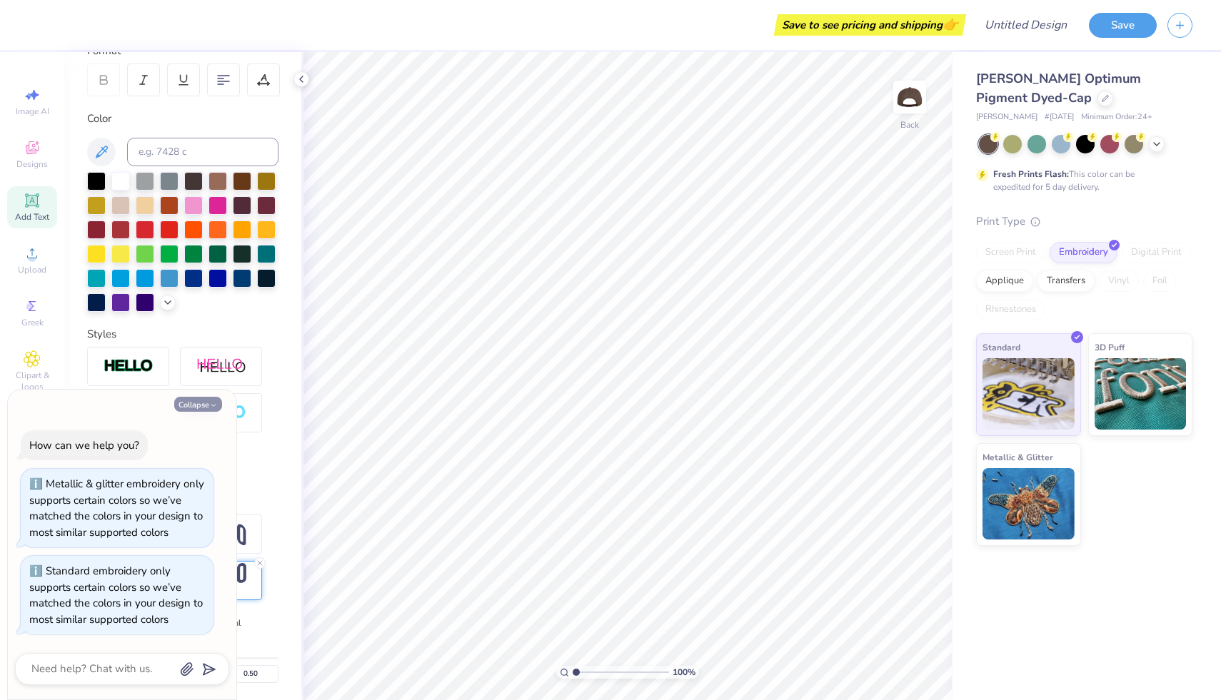
click at [210, 405] on icon "button" at bounding box center [213, 405] width 9 height 9
type textarea "x"
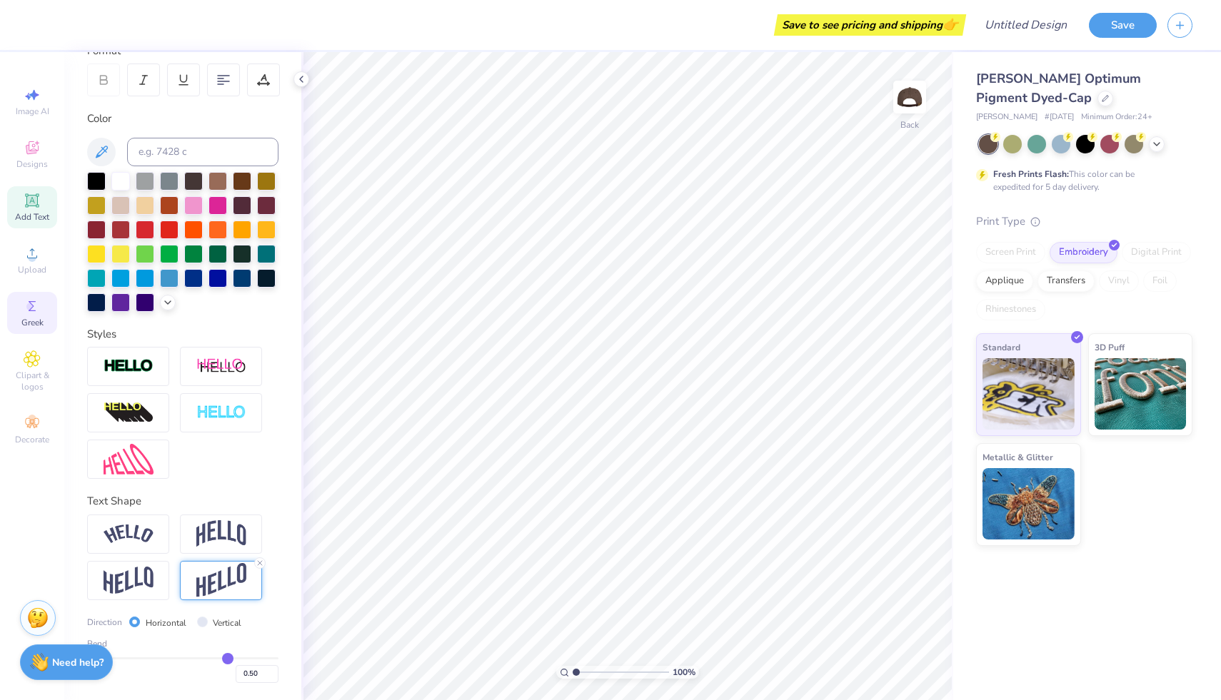
click at [28, 308] on circle at bounding box center [30, 307] width 8 height 8
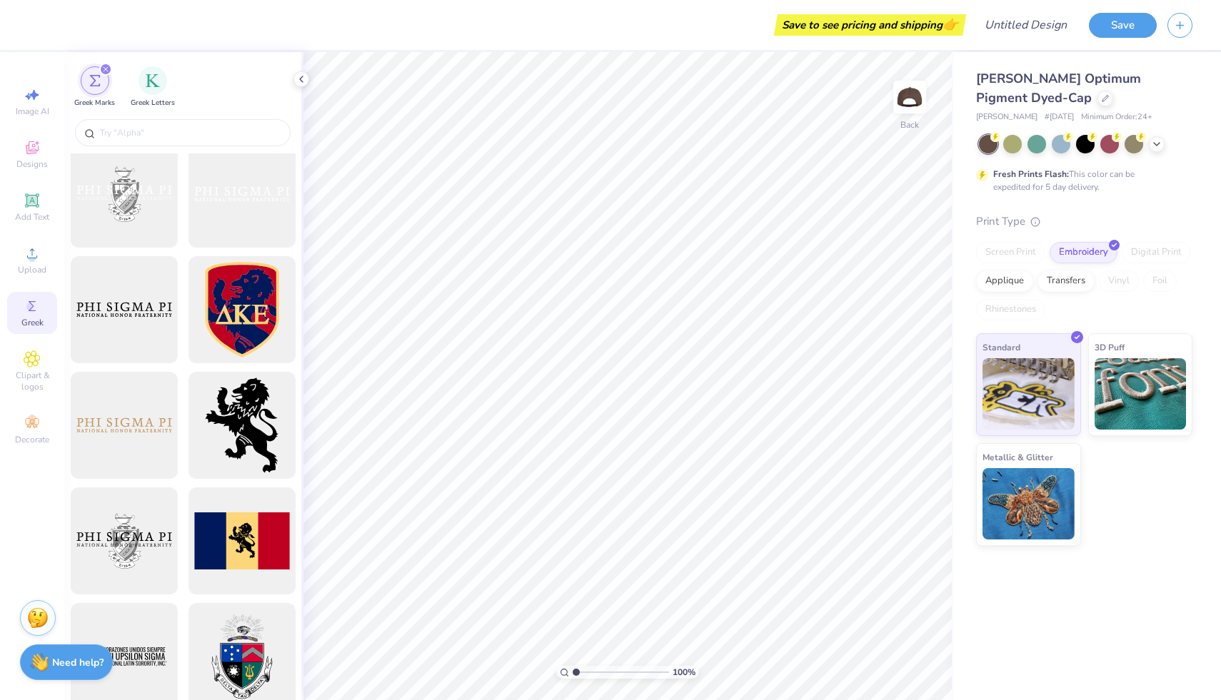
scroll to position [0, 0]
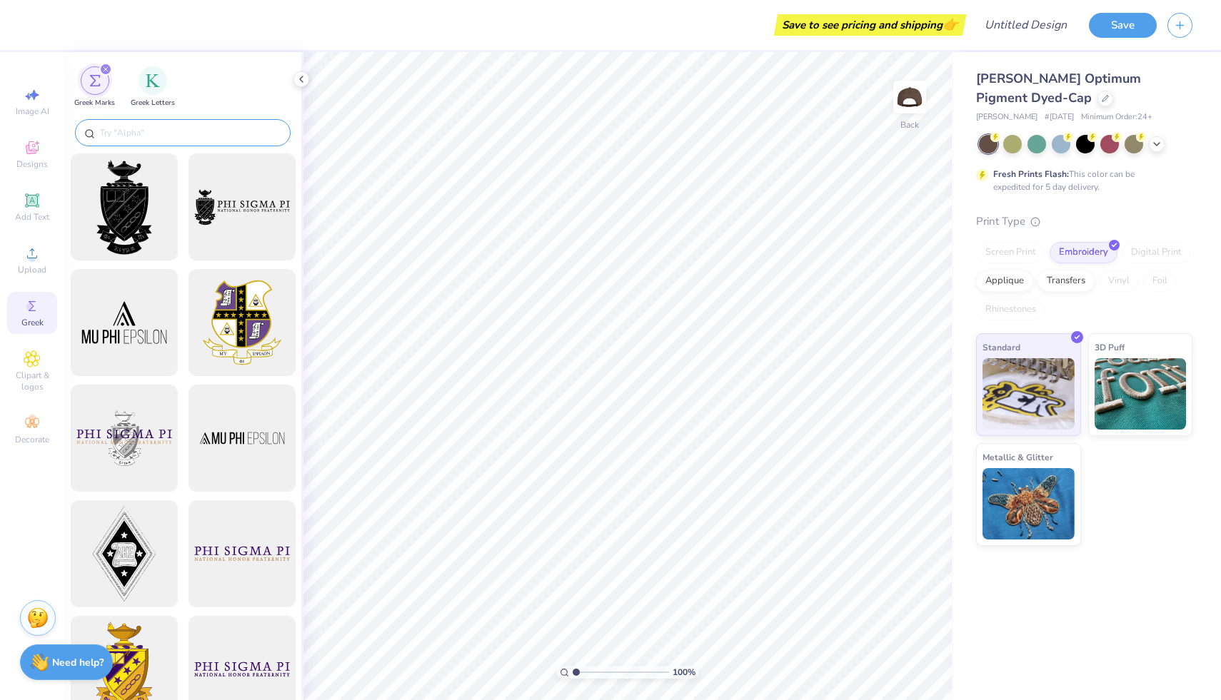
click at [134, 126] on input "text" at bounding box center [190, 133] width 183 height 14
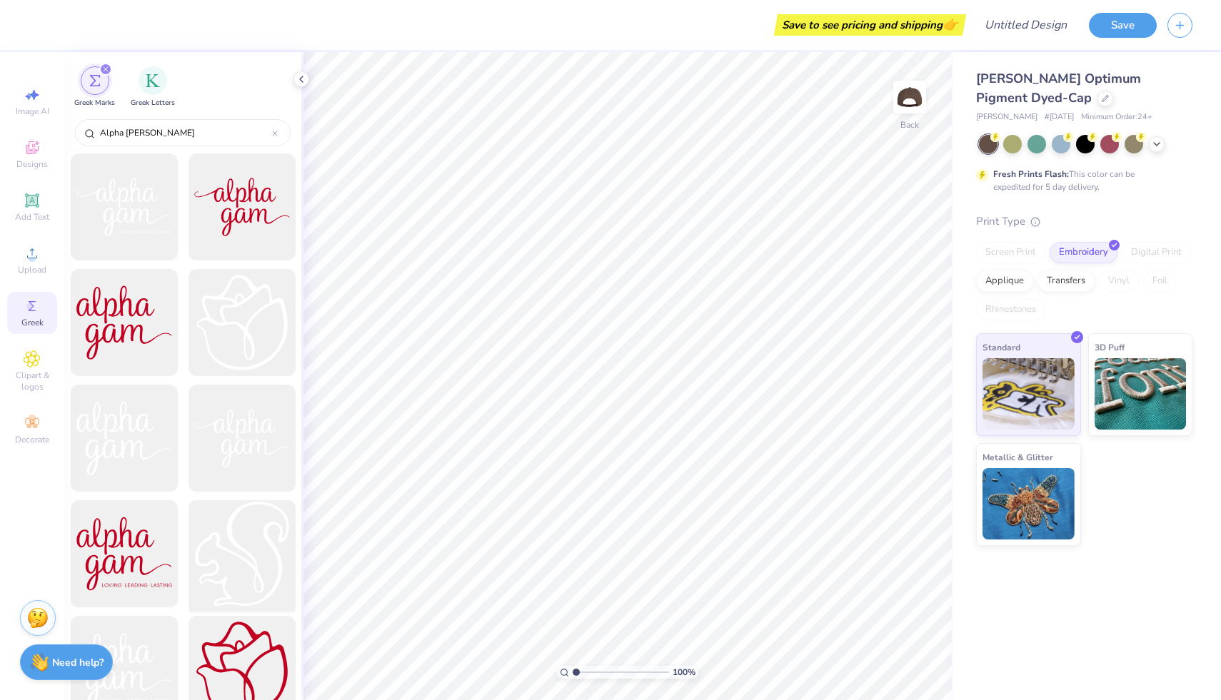
type input "Alpha gamm"
click at [236, 552] on div at bounding box center [242, 555] width 118 height 118
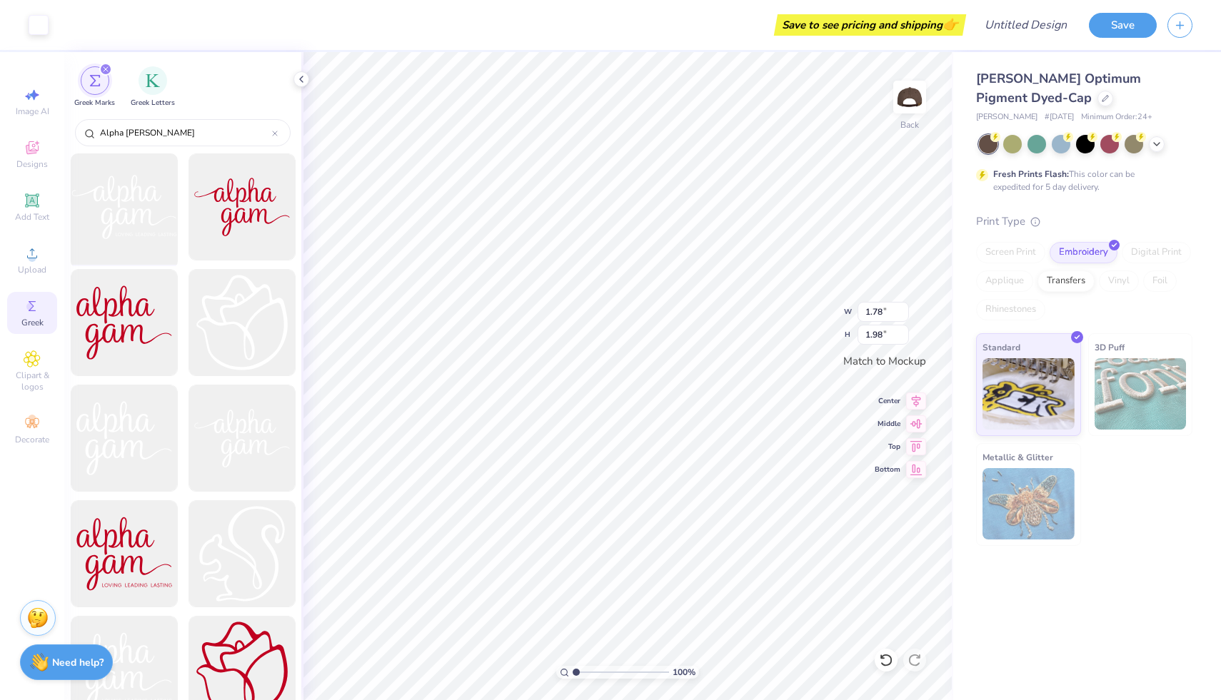
click at [152, 207] on div at bounding box center [124, 208] width 118 height 118
type input "3.24"
click at [131, 226] on div at bounding box center [124, 208] width 118 height 118
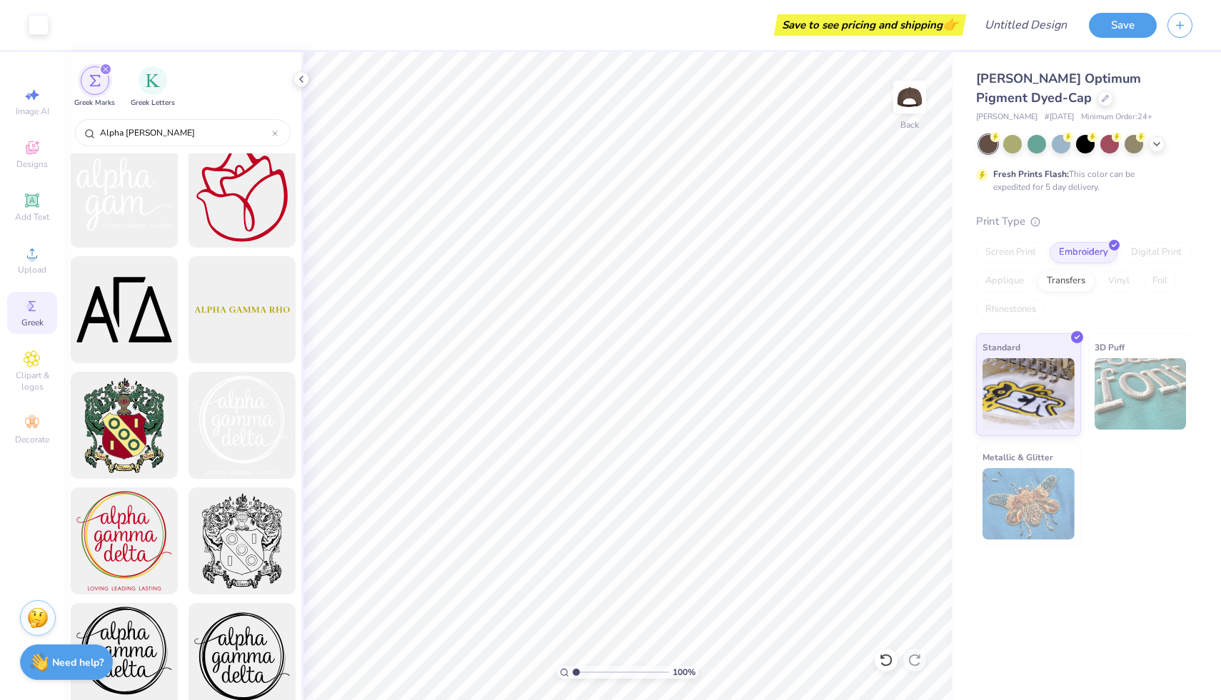
scroll to position [481, 0]
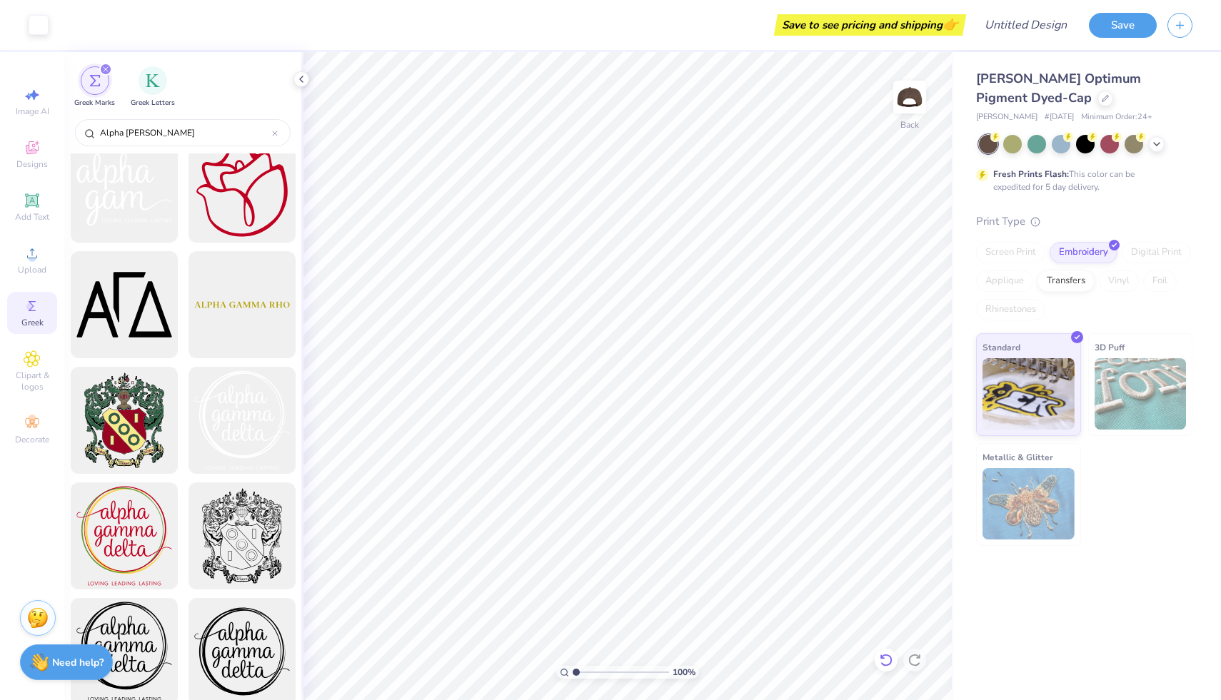
click at [891, 660] on icon at bounding box center [886, 660] width 12 height 13
click at [921, 660] on icon at bounding box center [915, 660] width 14 height 14
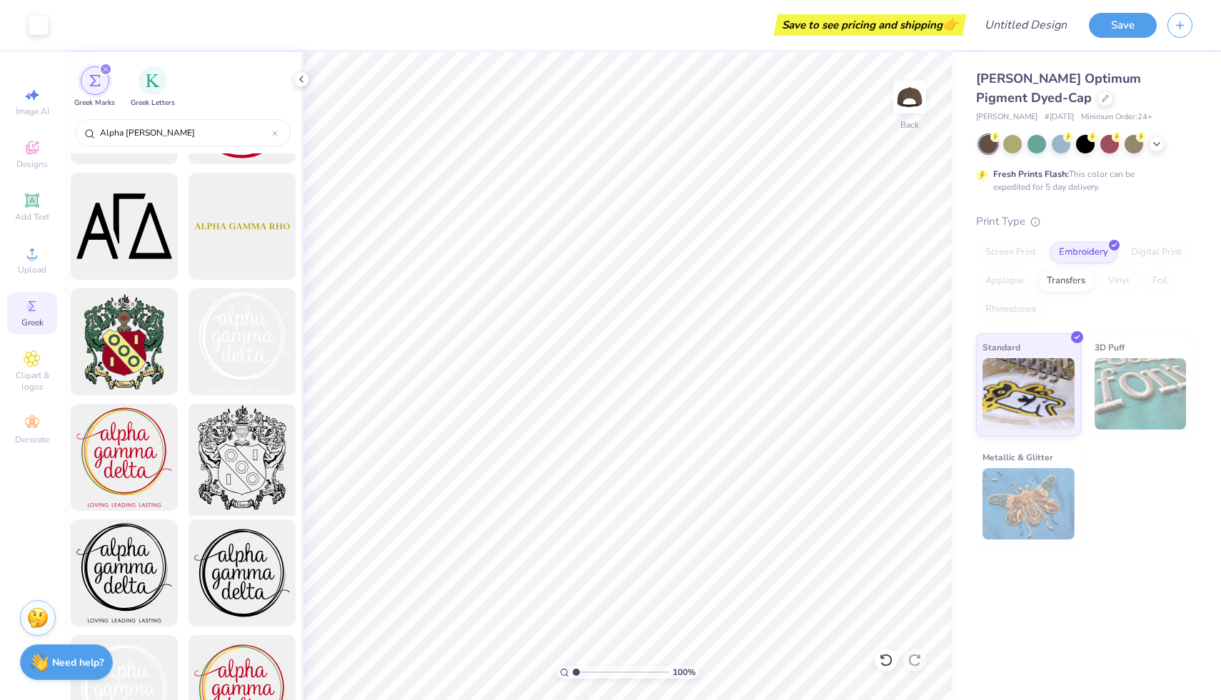
scroll to position [561, 0]
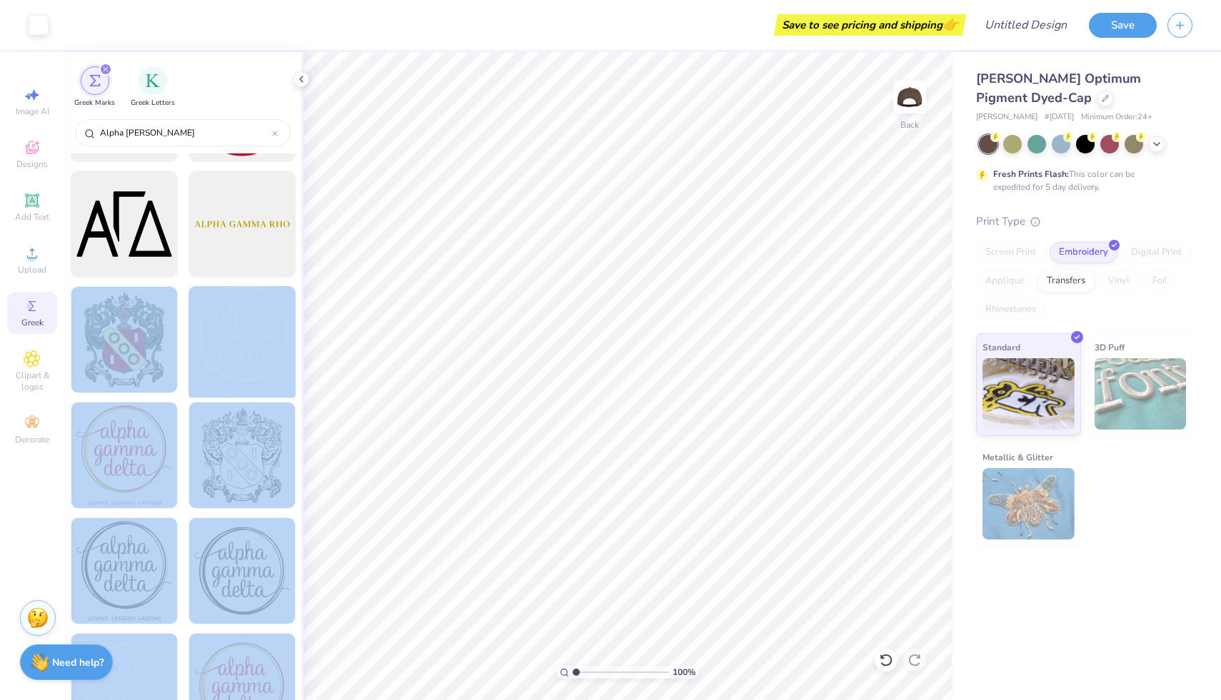
click at [564, 319] on div "Art colors Save to see pricing and shipping 👉 Design Title Save Image AI Design…" at bounding box center [610, 350] width 1221 height 700
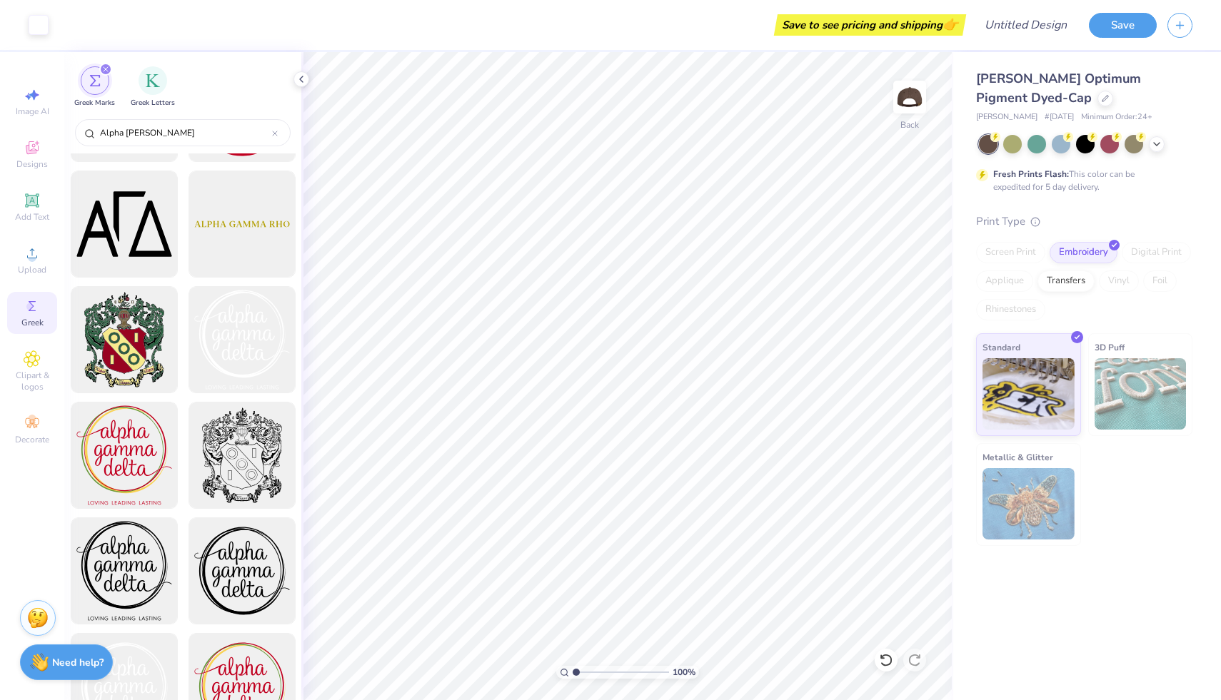
click at [1007, 594] on div "Adams Optimum Pigment Dyed-Cap Adams # AD969 Minimum Order: 24 + Fresh Prints F…" at bounding box center [1087, 376] width 268 height 648
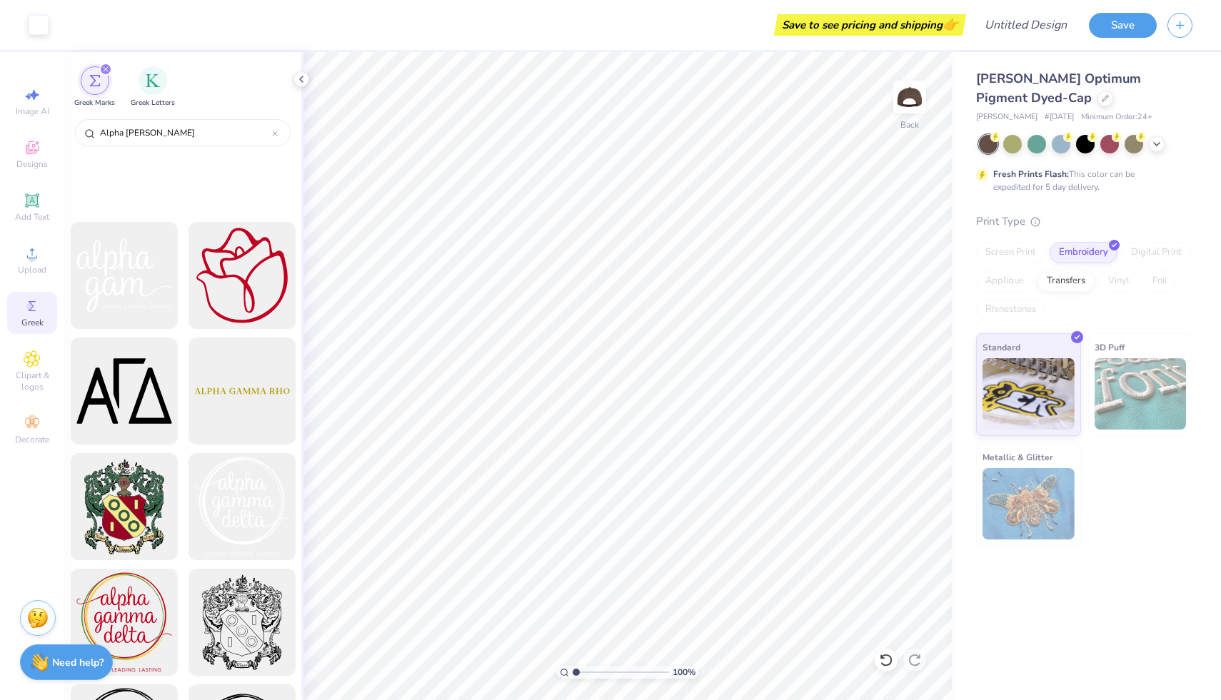
scroll to position [352, 0]
